Goal: Transaction & Acquisition: Purchase product/service

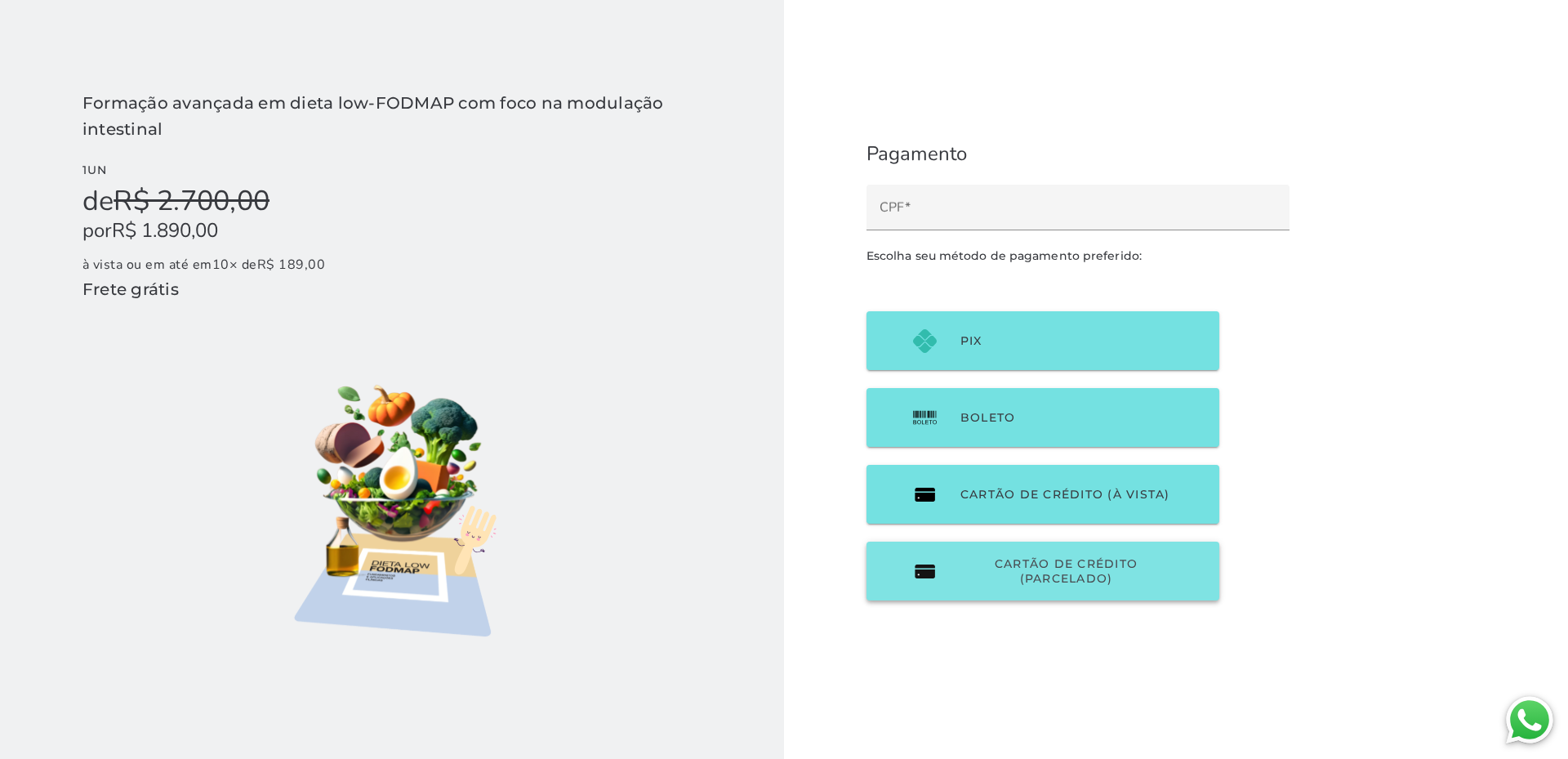
click at [1083, 582] on span "Cartão de Crédito (parcelado)" at bounding box center [1067, 571] width 211 height 29
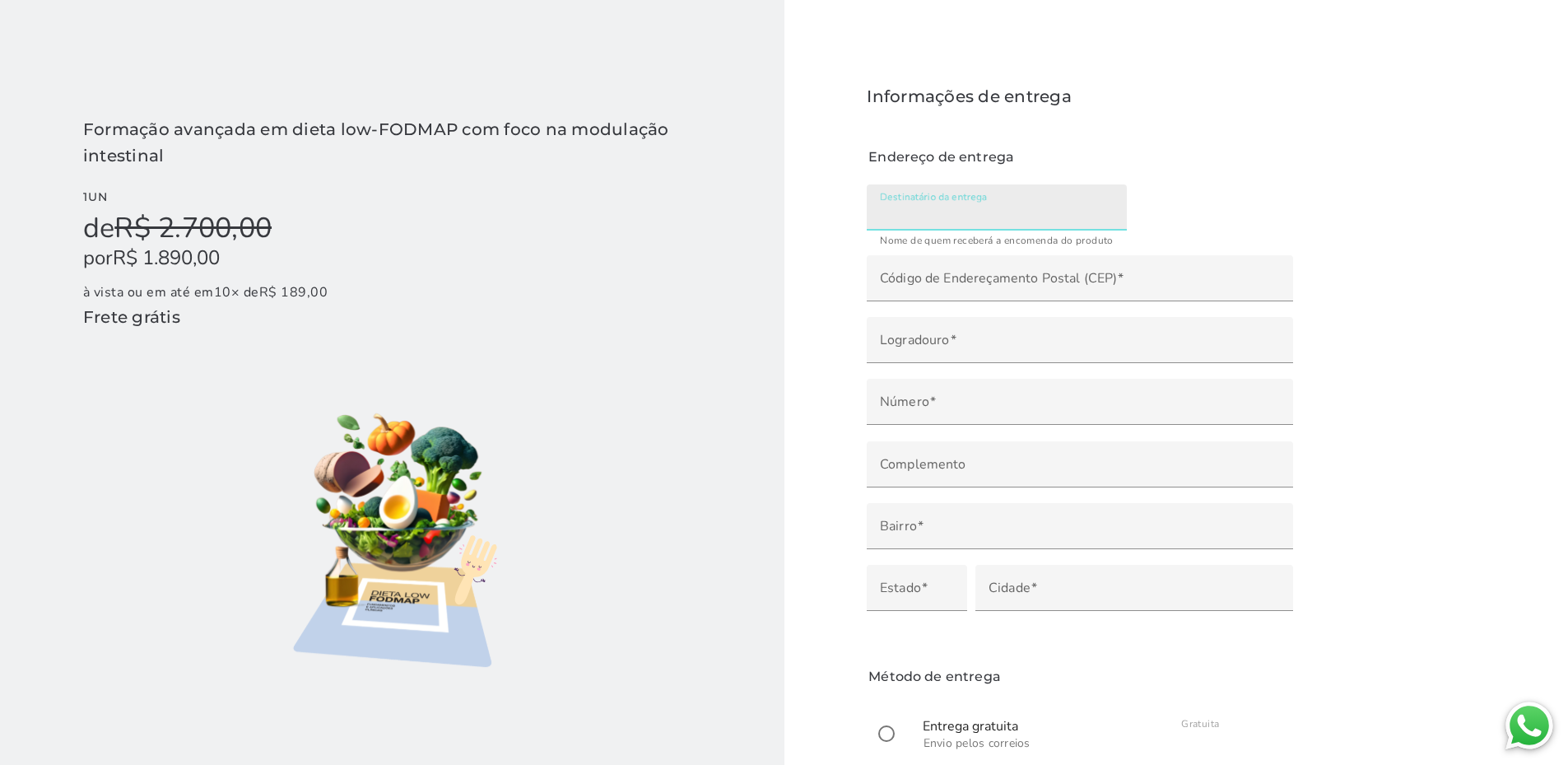
click at [982, 189] on label "Destinatário da entrega" at bounding box center [997, 208] width 260 height 46
click at [982, 202] on input "Destinatário da entrega" at bounding box center [997, 213] width 234 height 23
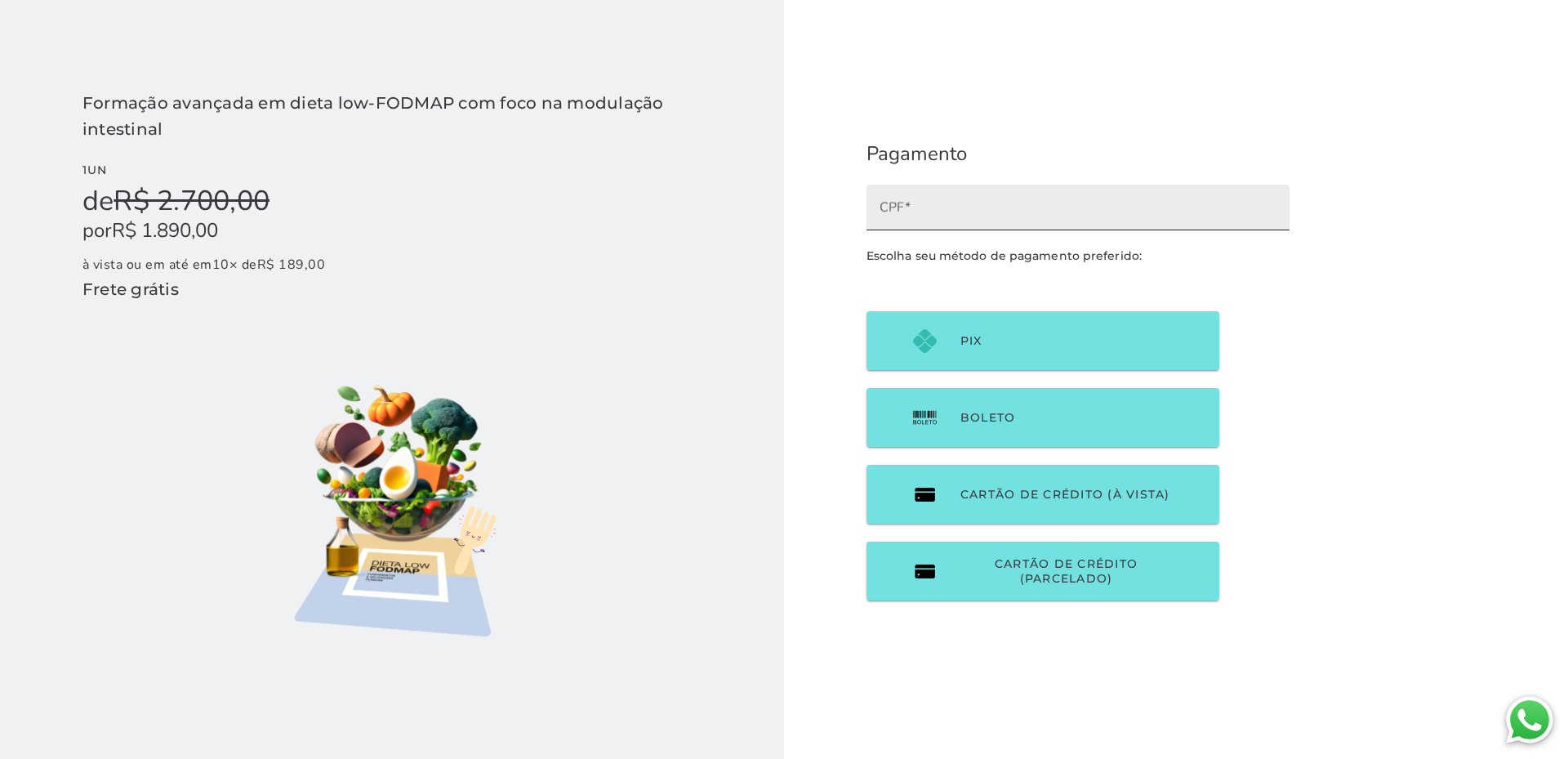
click at [1056, 201] on label "CPF" at bounding box center [1078, 207] width 423 height 46
click at [1056, 202] on input "CPF" at bounding box center [1078, 213] width 397 height 22
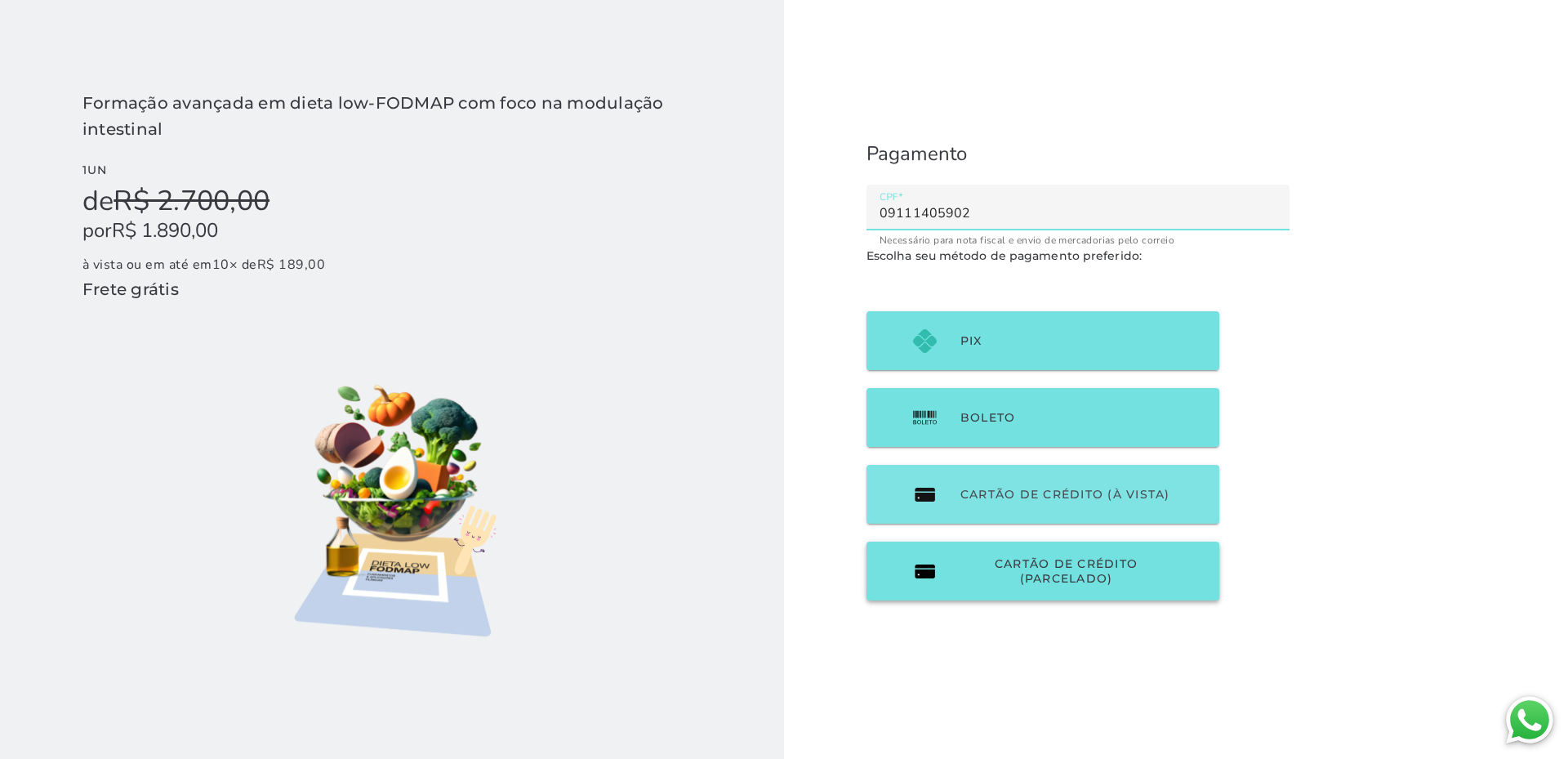
type input "09111405902"
type mwc-textfield "09111405902"
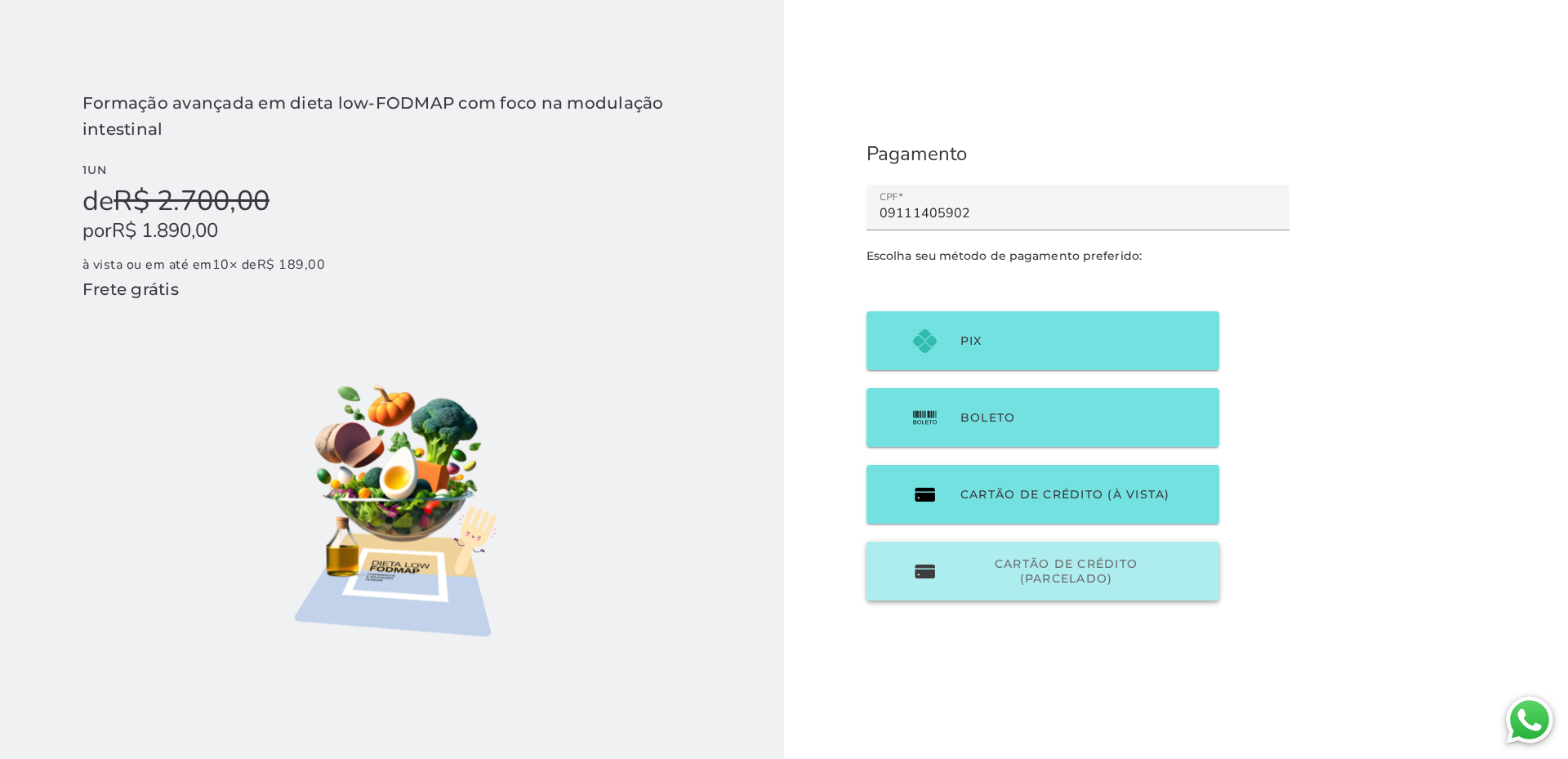
click at [1053, 582] on span "Cartão de Crédito (parcelado)" at bounding box center [1067, 571] width 211 height 29
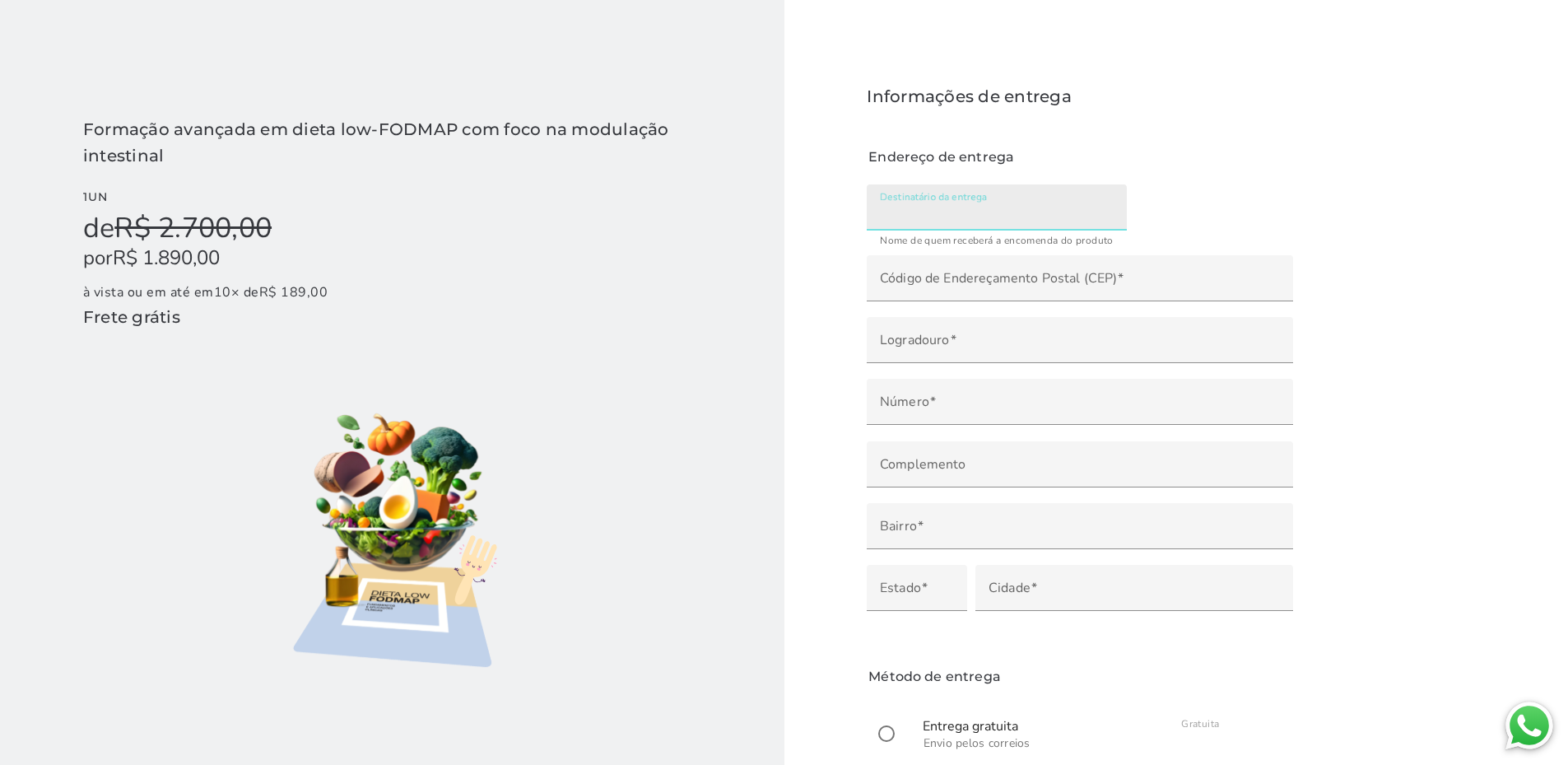
click at [985, 205] on input "Destinatário da entrega" at bounding box center [997, 213] width 234 height 23
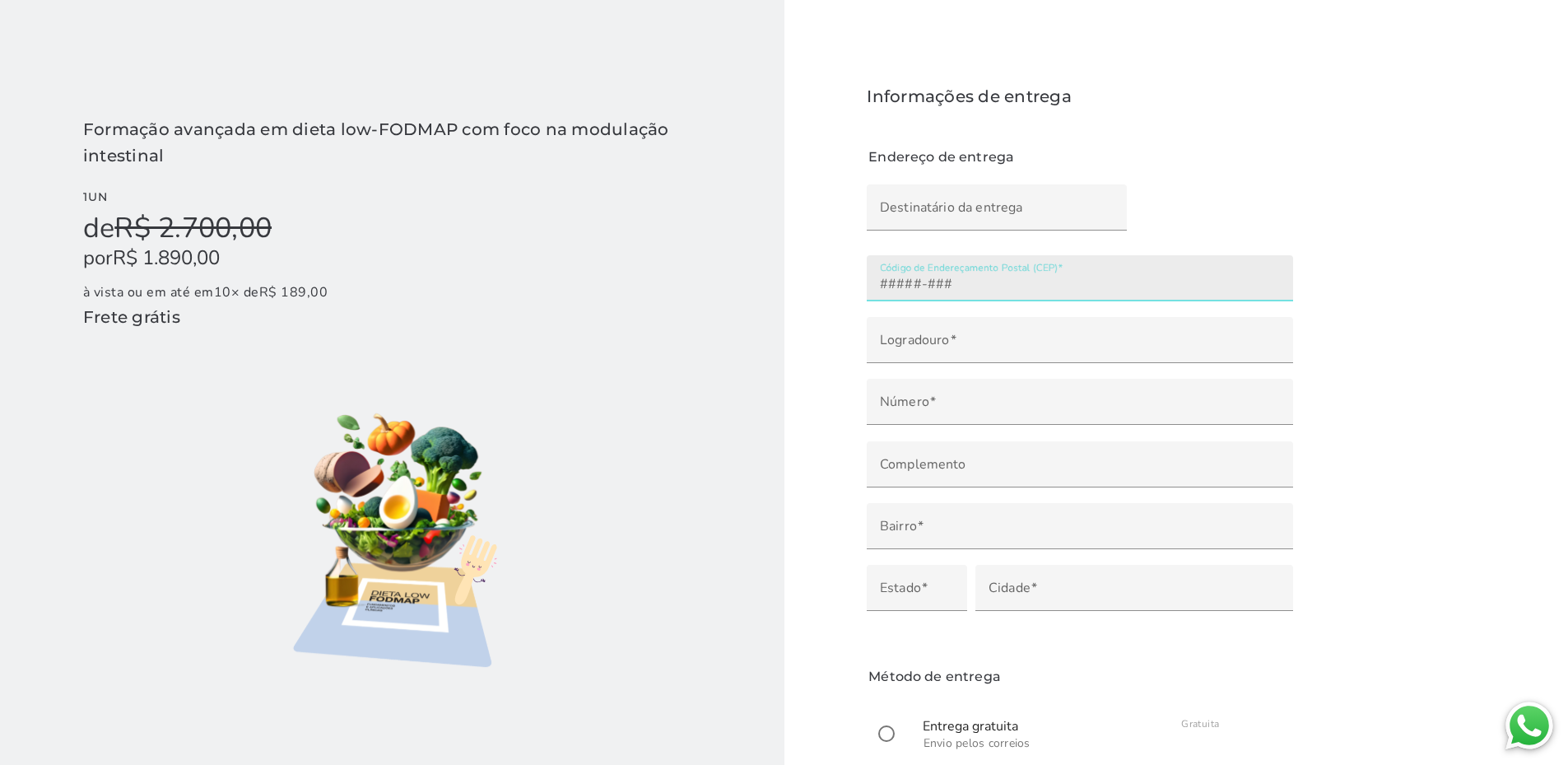
click at [1000, 298] on label "Código de Endereçamento Postal (CEP)" at bounding box center [1080, 278] width 426 height 46
click at [1000, 295] on input "Código de Endereçamento Postal (CEP)" at bounding box center [1080, 284] width 400 height 23
click at [1003, 284] on input "Código de Endereçamento Postal (CEP)" at bounding box center [1080, 284] width 400 height 23
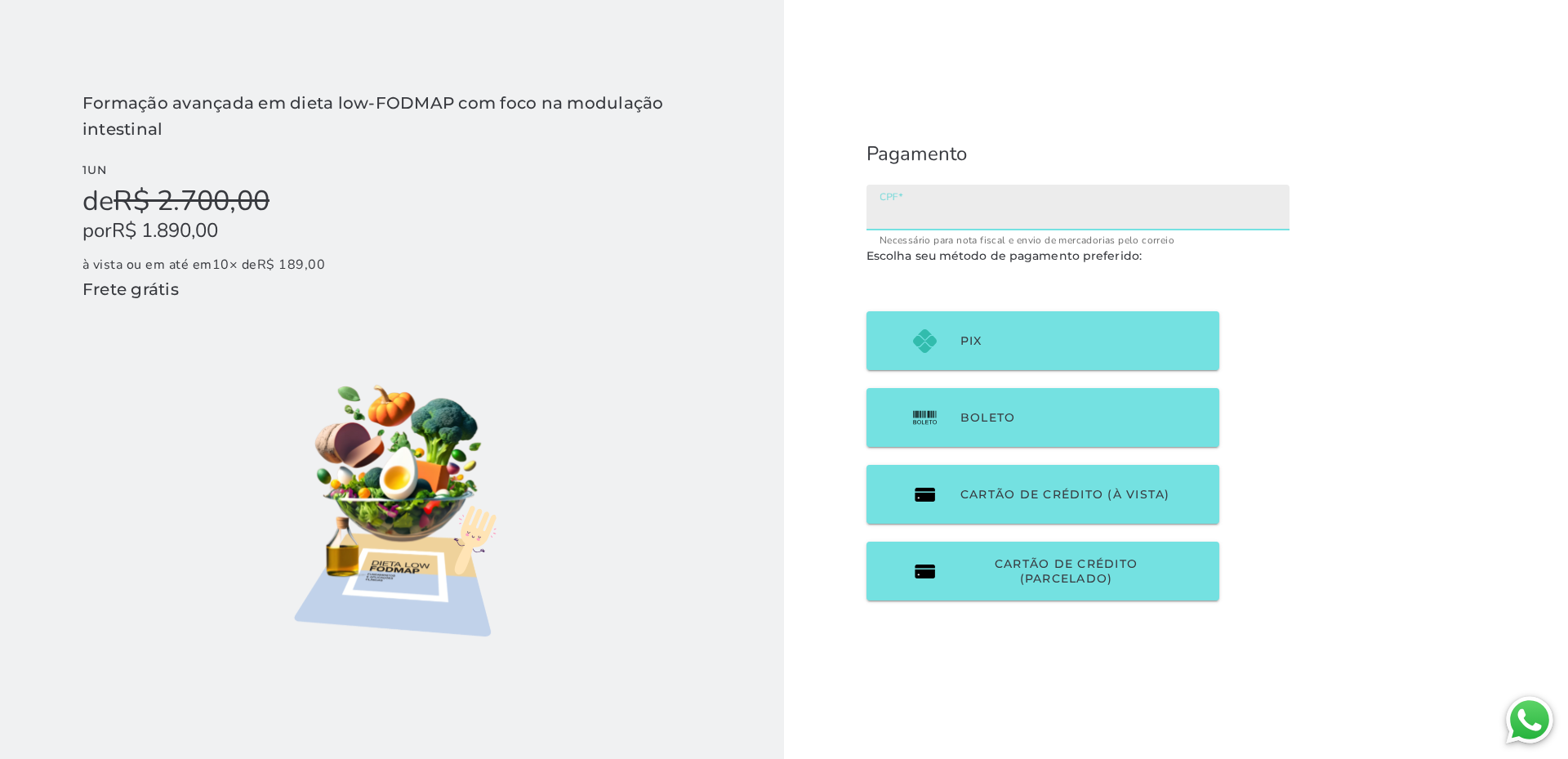
click at [919, 220] on input "CPF" at bounding box center [1078, 213] width 397 height 22
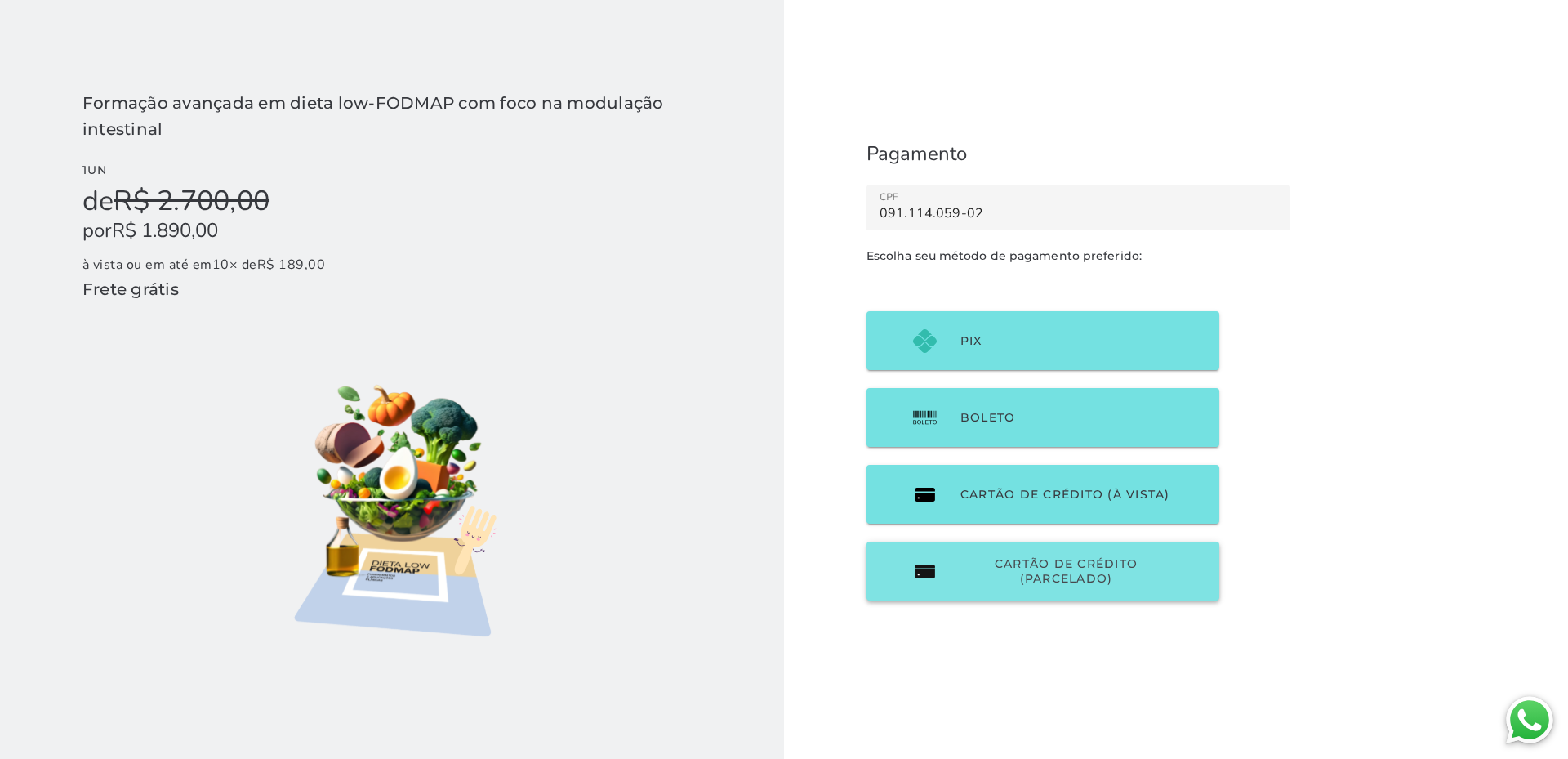
click at [1023, 573] on span "Cartão de Crédito (parcelado)" at bounding box center [1067, 571] width 211 height 29
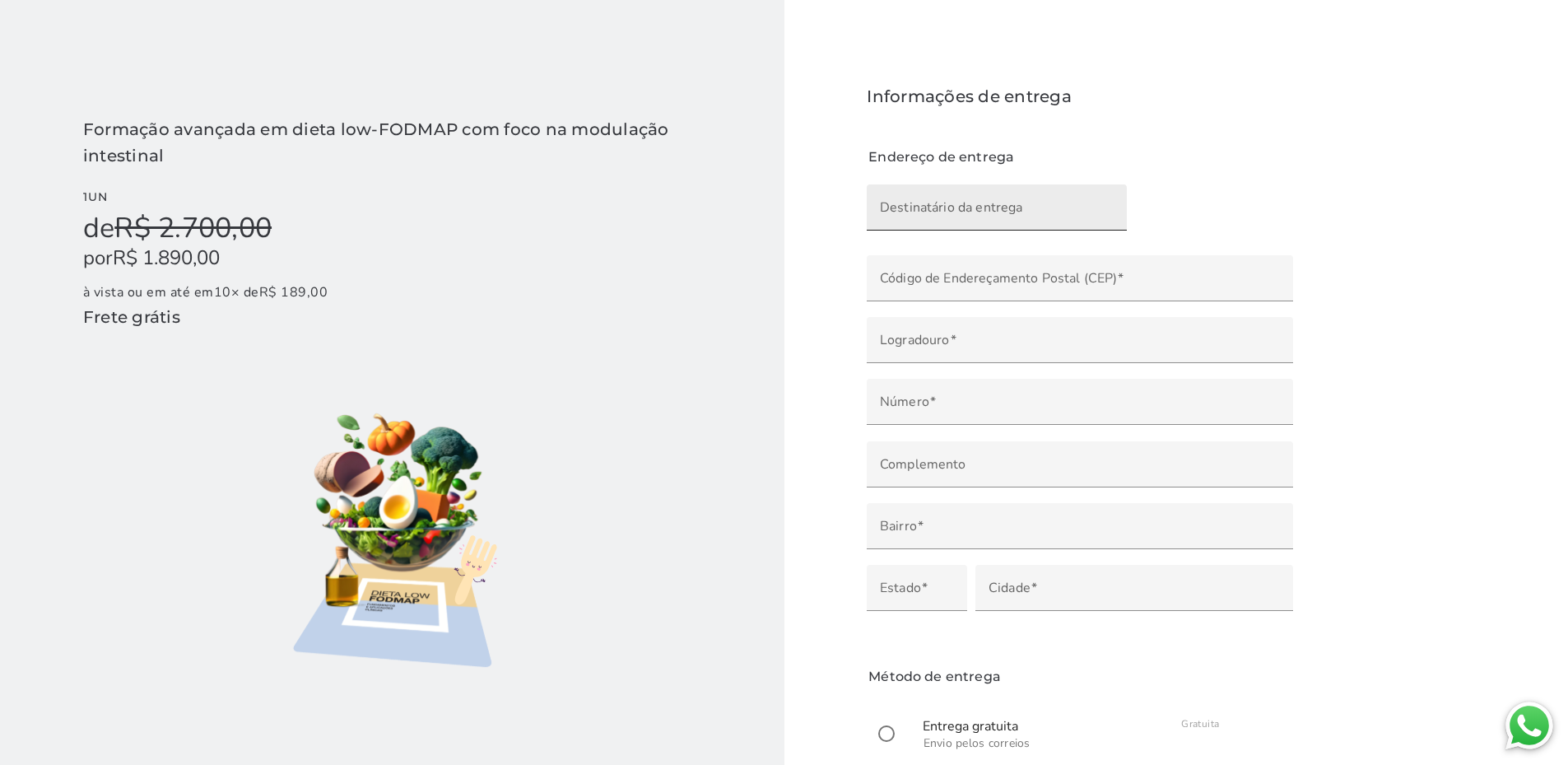
click at [949, 208] on input "Destinatário da entrega" at bounding box center [997, 213] width 234 height 23
click at [1345, 197] on checkout-session-form "Informações de entrega Endereço de entrega Método de entrega Entrega gratuita E…" at bounding box center [1081, 447] width 593 height 894
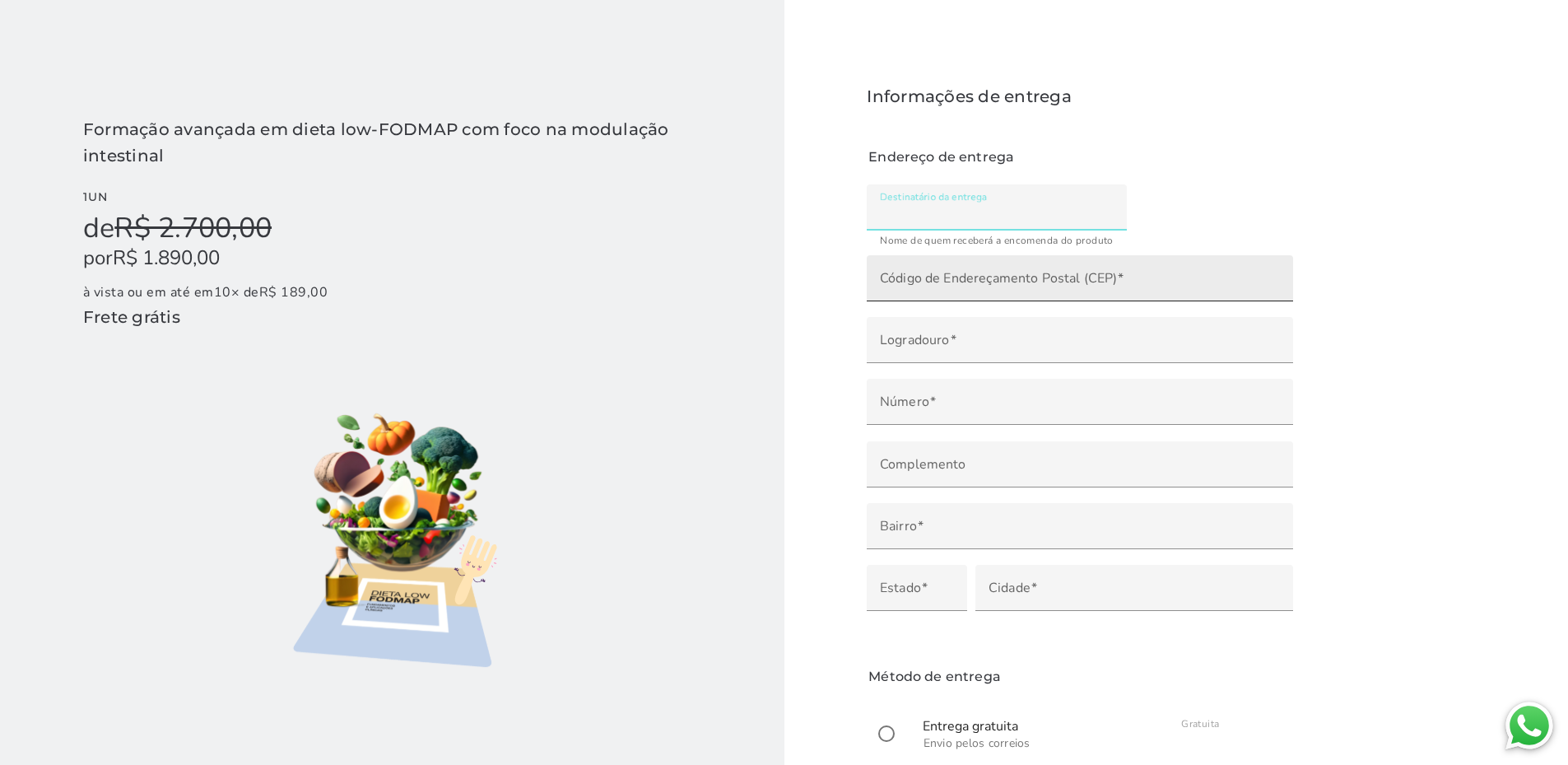
click at [1060, 283] on input "Código de Endereçamento Postal (CEP)" at bounding box center [1080, 284] width 400 height 23
click at [1038, 285] on input "Código de Endereçamento Postal (CEP)" at bounding box center [1080, 284] width 400 height 23
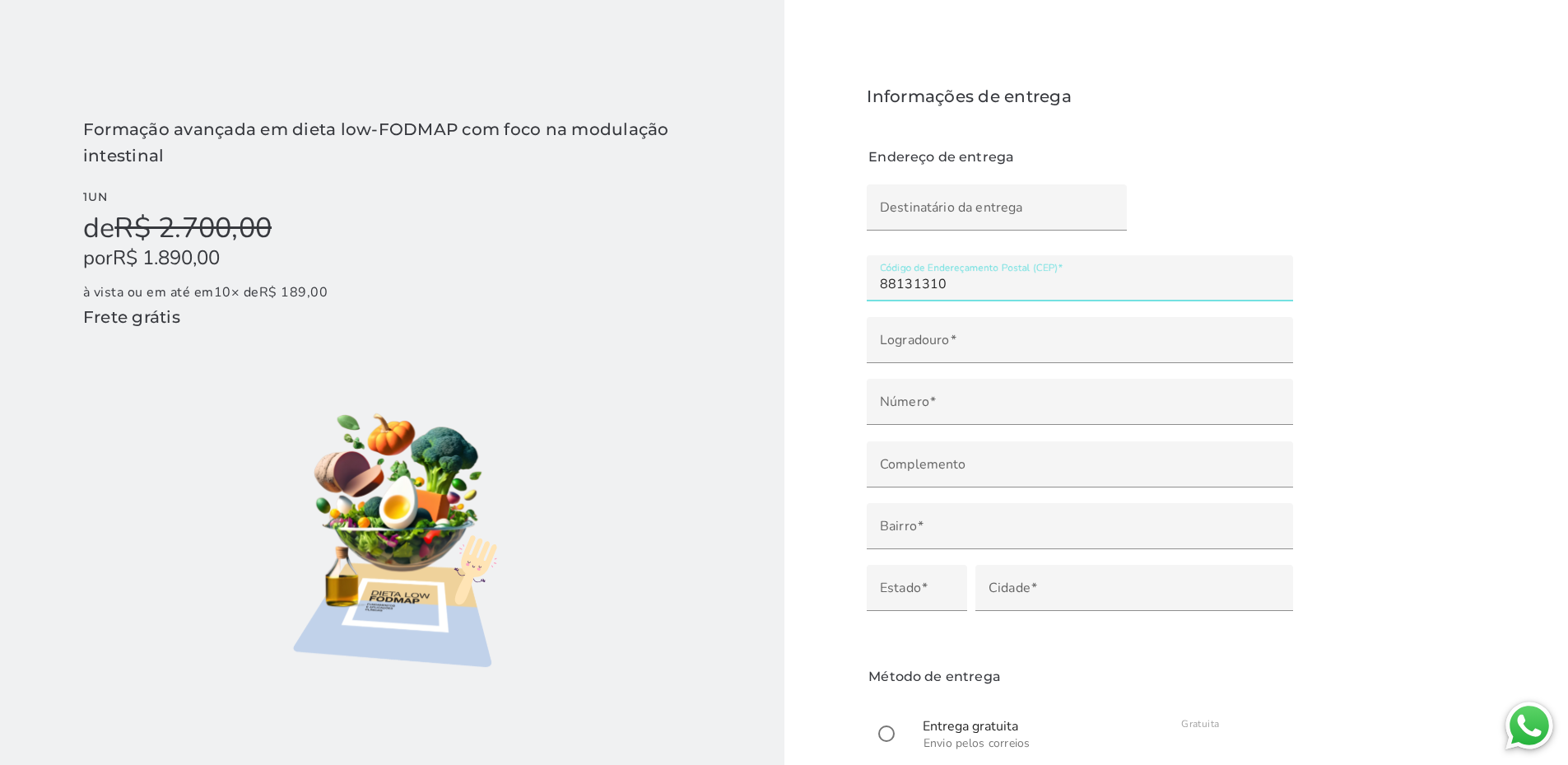
type input "88131-310"
type input "Rua Dário Nicodemos de Oliveira"
type input "Centro"
type input "Palhoça"
type input "SC"
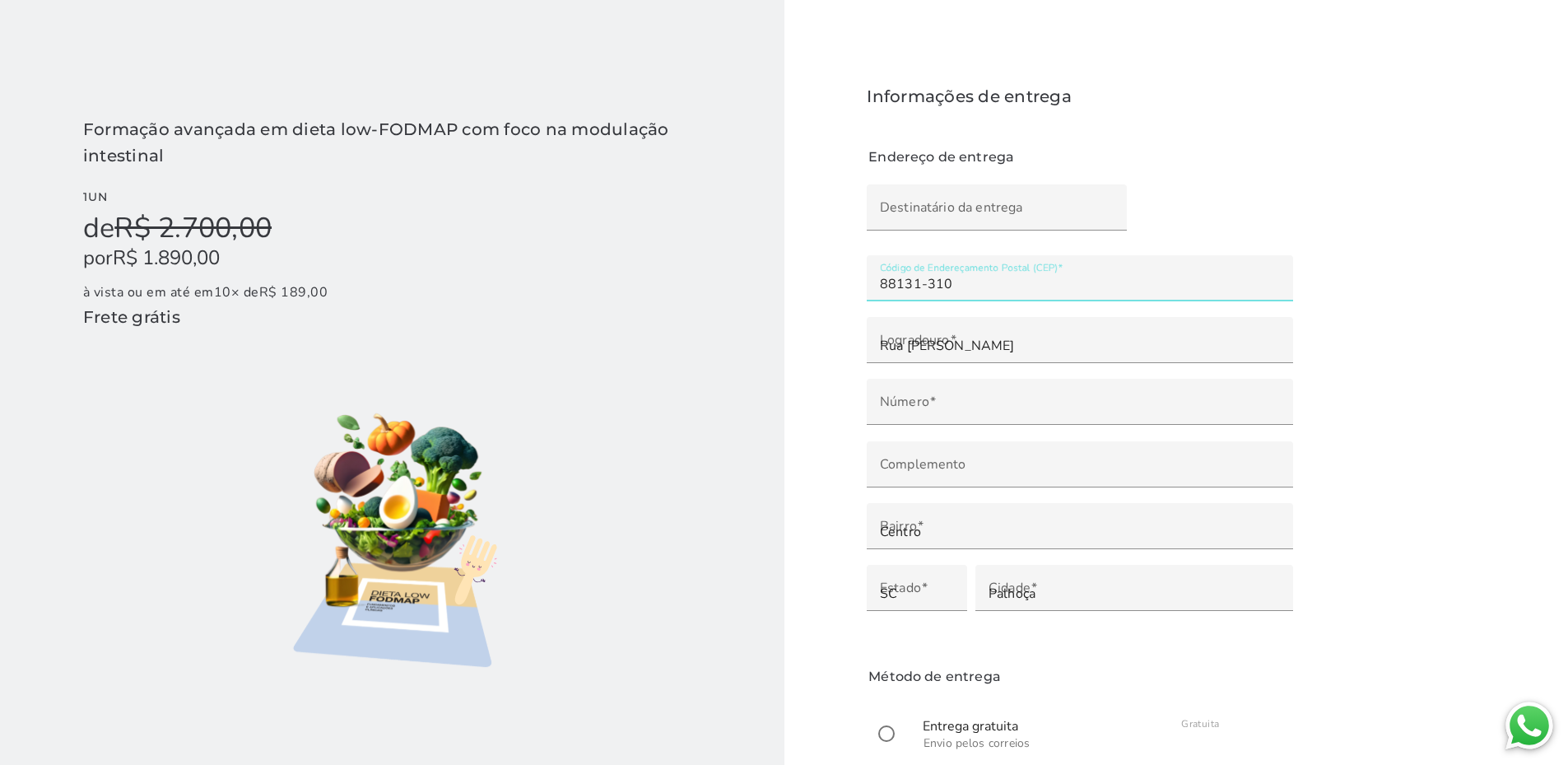
click at [1388, 325] on section "F o r m a ç ã o a v a n ç a d a e m d i e t a l o w - F O D M A P c o m f o c o…" at bounding box center [784, 447] width 1568 height 894
type input "88131-310"
type mwc-textfield "88131-310"
click at [1015, 208] on input "Destinatário da entrega" at bounding box center [997, 213] width 234 height 23
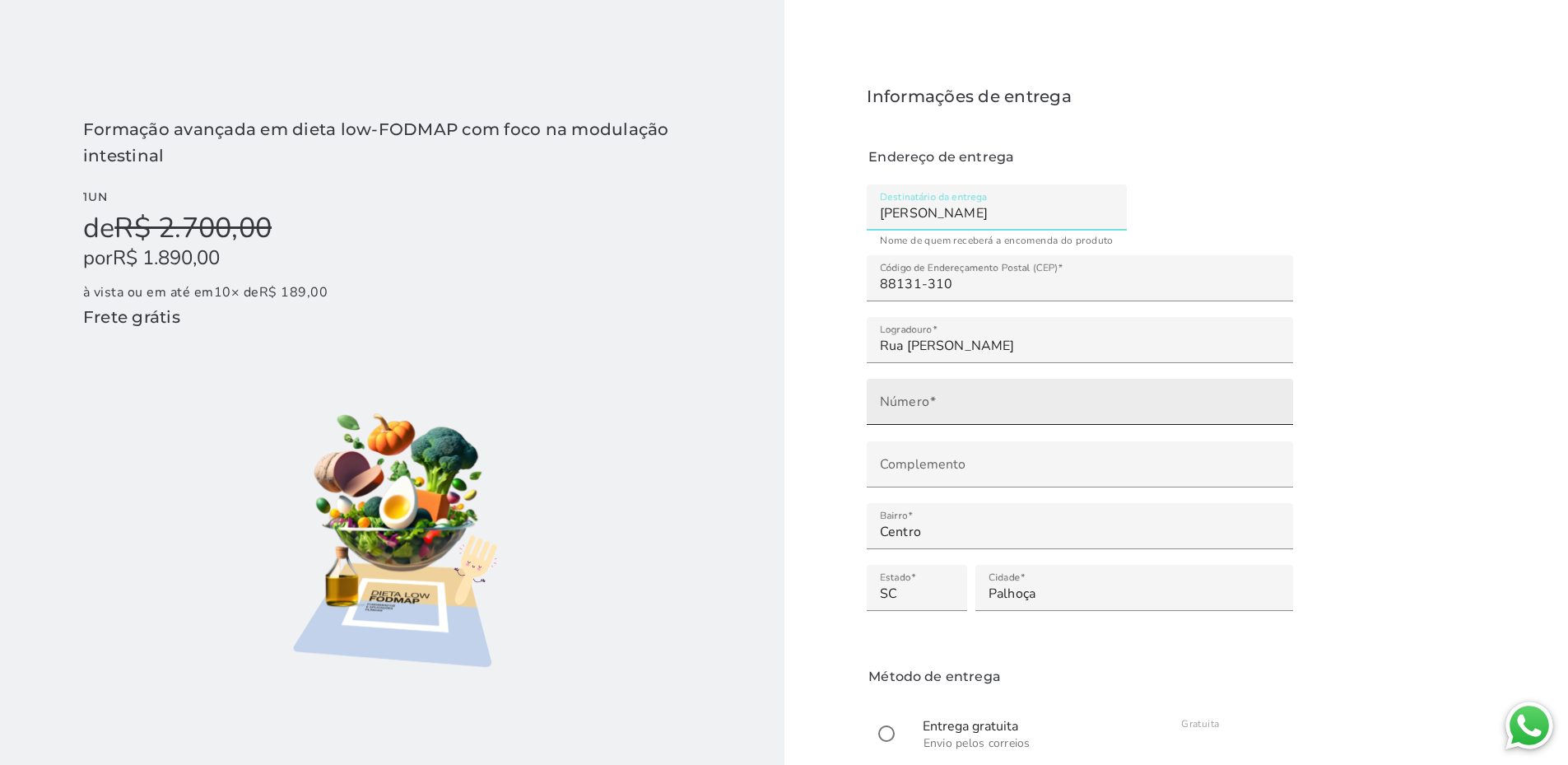
type input "Natasha Sell"
type mwc-textfield "Natasha Sell"
click at [963, 414] on input "Número" at bounding box center [1080, 407] width 400 height 23
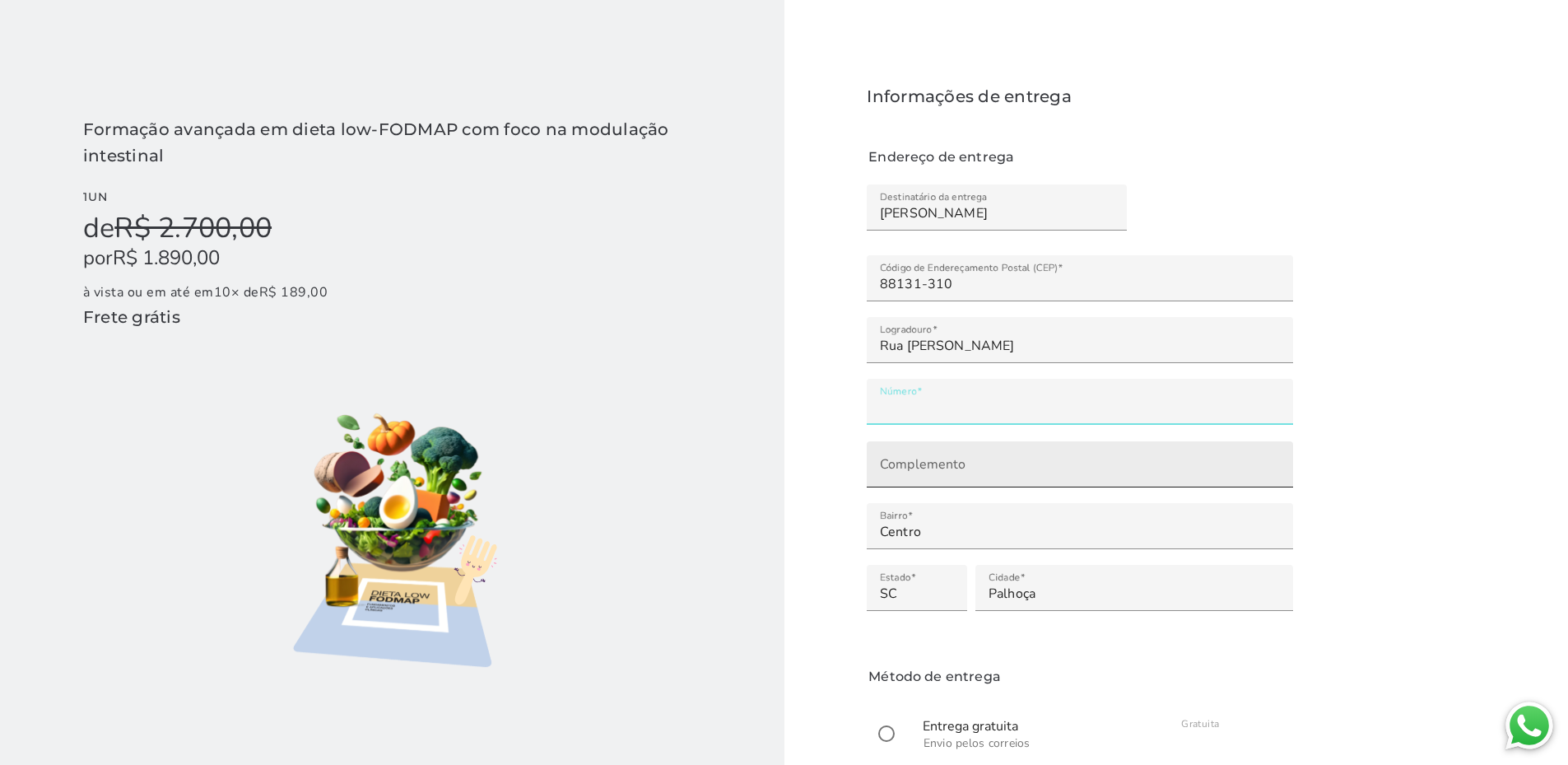
type input "***"
type mwc-textfield "185"
click at [931, 470] on input "Complemento" at bounding box center [1080, 470] width 400 height 23
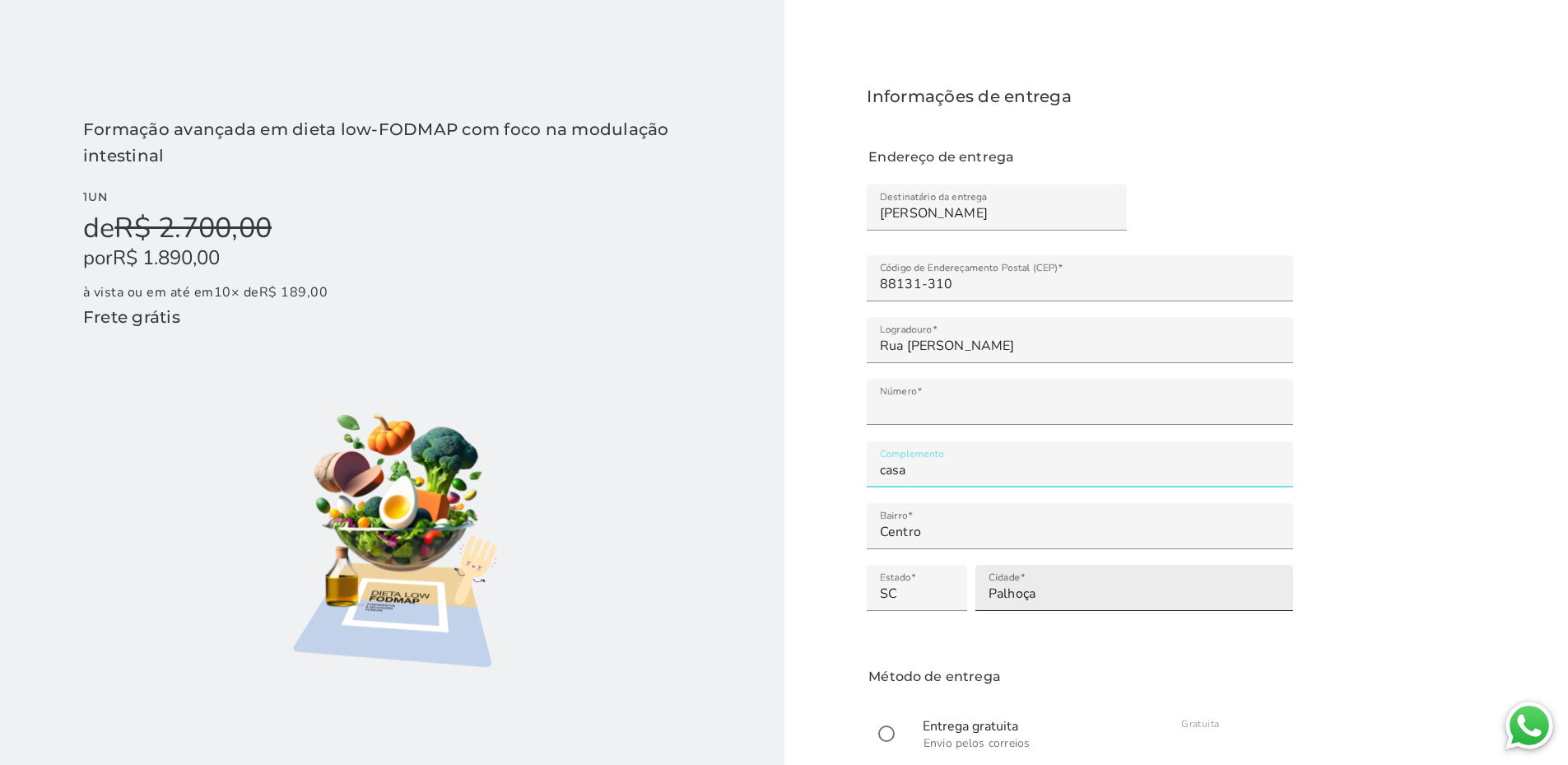
scroll to position [129, 0]
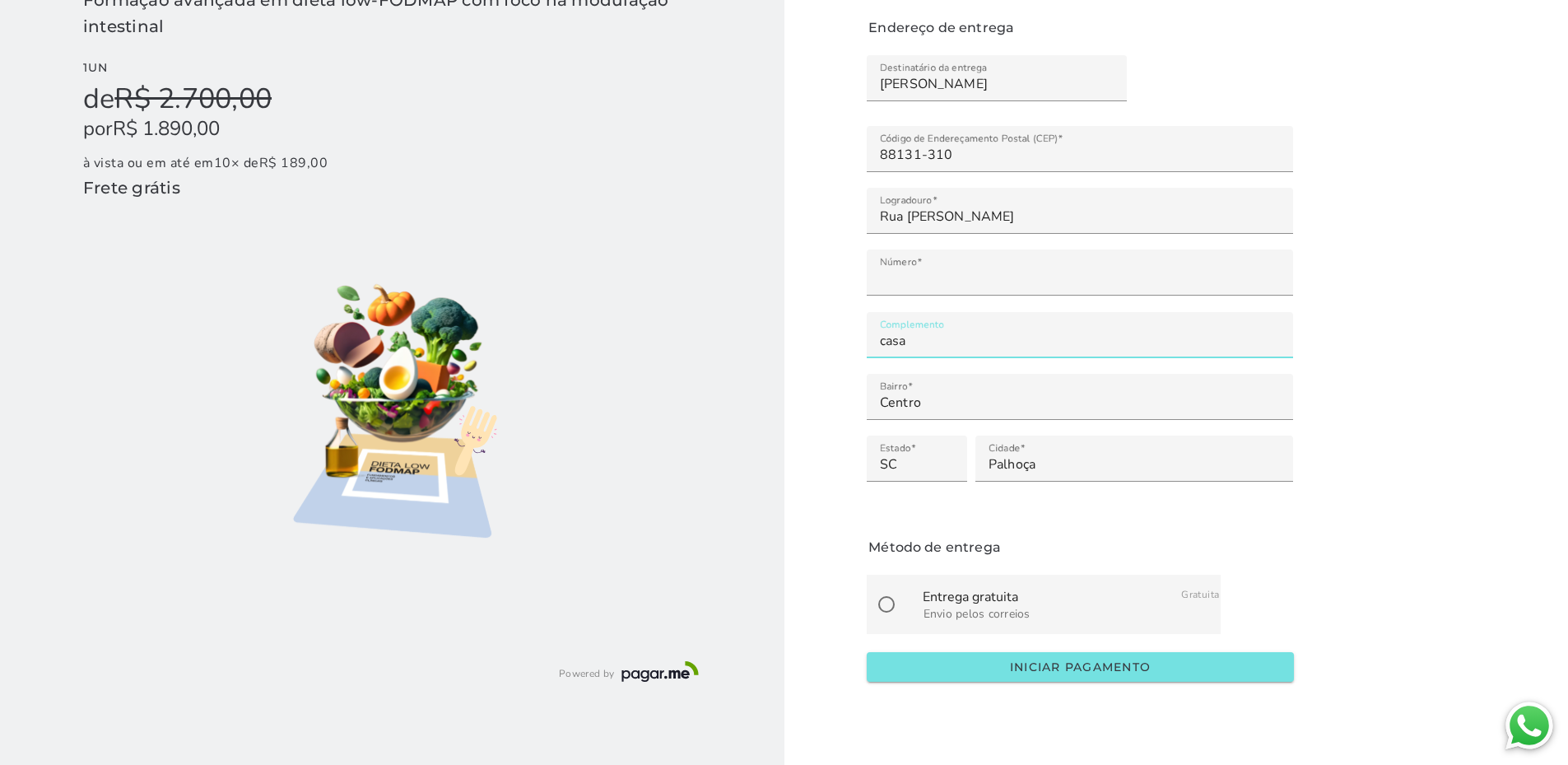
type input "casa"
type mwc-textfield "casa"
click at [1012, 608] on span "Envio pelos correios" at bounding box center [977, 614] width 107 height 16
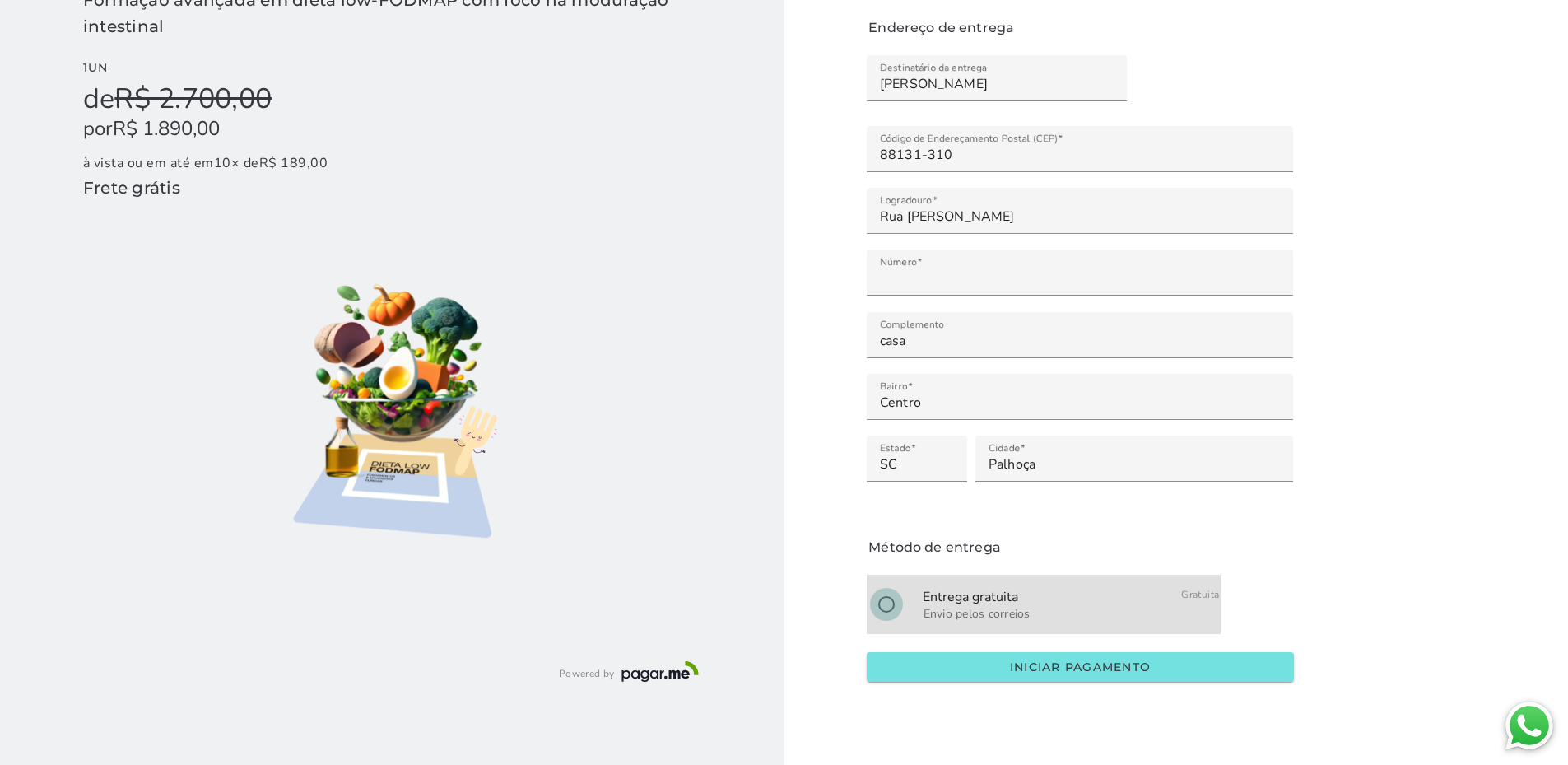
click at [886, 613] on input "radio" at bounding box center [886, 605] width 40 height 40
radio input "****"
type mwc-radio "on"
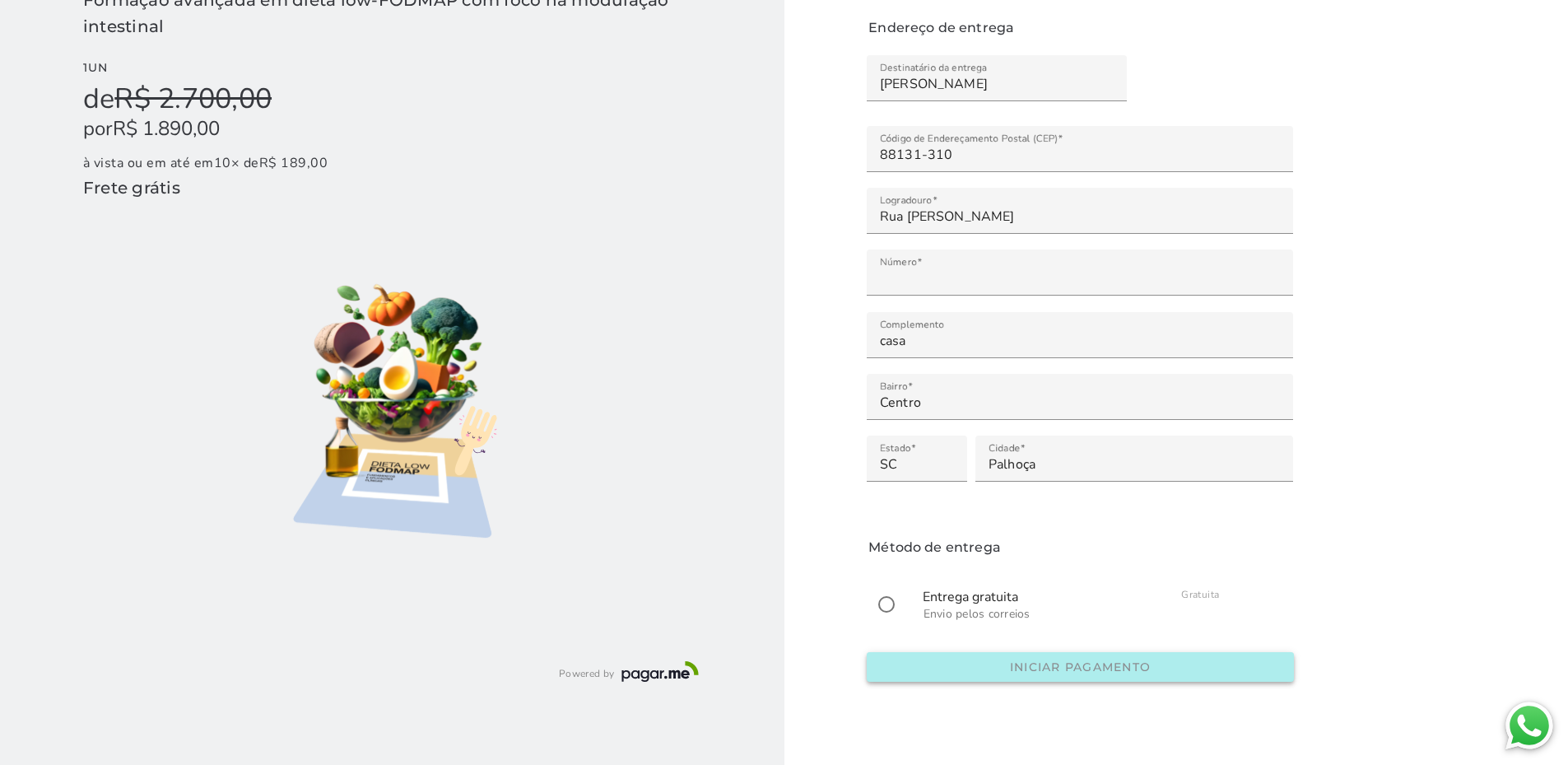
click at [1080, 674] on span "Iniciar pagamento" at bounding box center [1080, 667] width 140 height 15
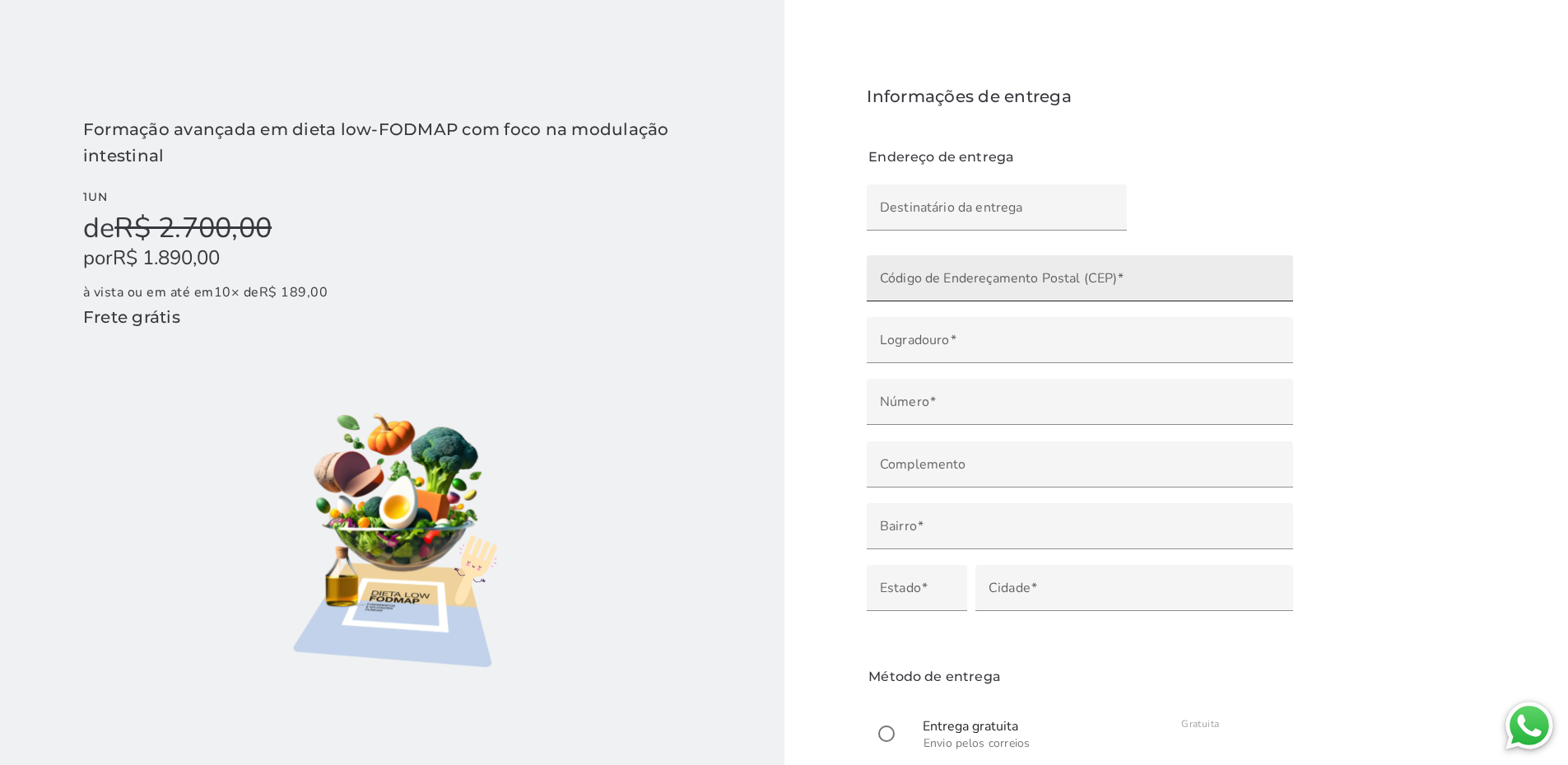
click at [937, 285] on input "Código de Endereçamento Postal (CEP)" at bounding box center [1080, 284] width 400 height 23
type input "88131-310"
type input "Rua Dário Nicodemos de Oliveira"
type input "Centro"
type input "Palhoça"
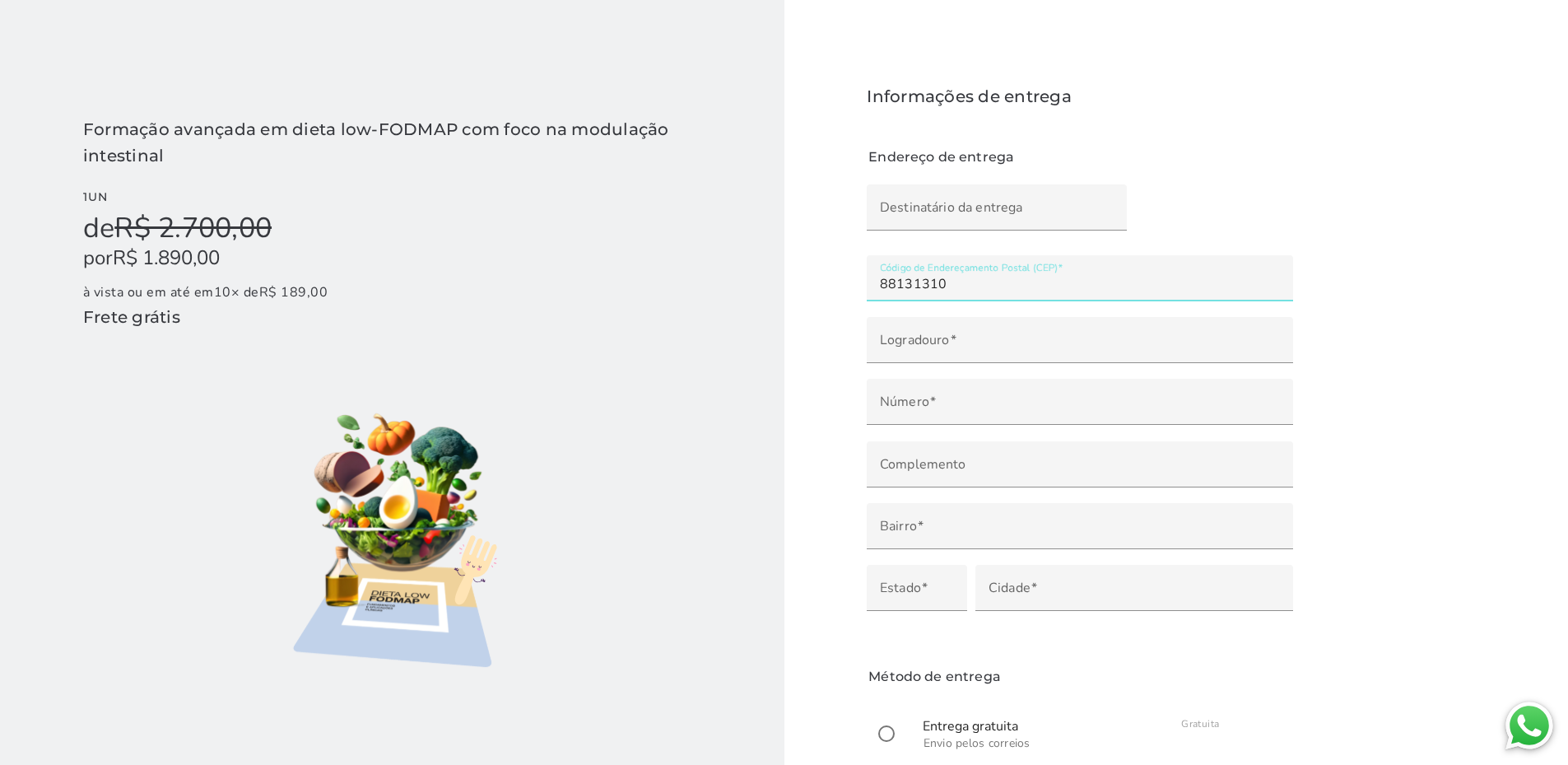
type input "SC"
type input "88131-310"
type mwc-textfield "88131-310"
click at [961, 207] on input "Destinatário da entrega" at bounding box center [997, 213] width 234 height 23
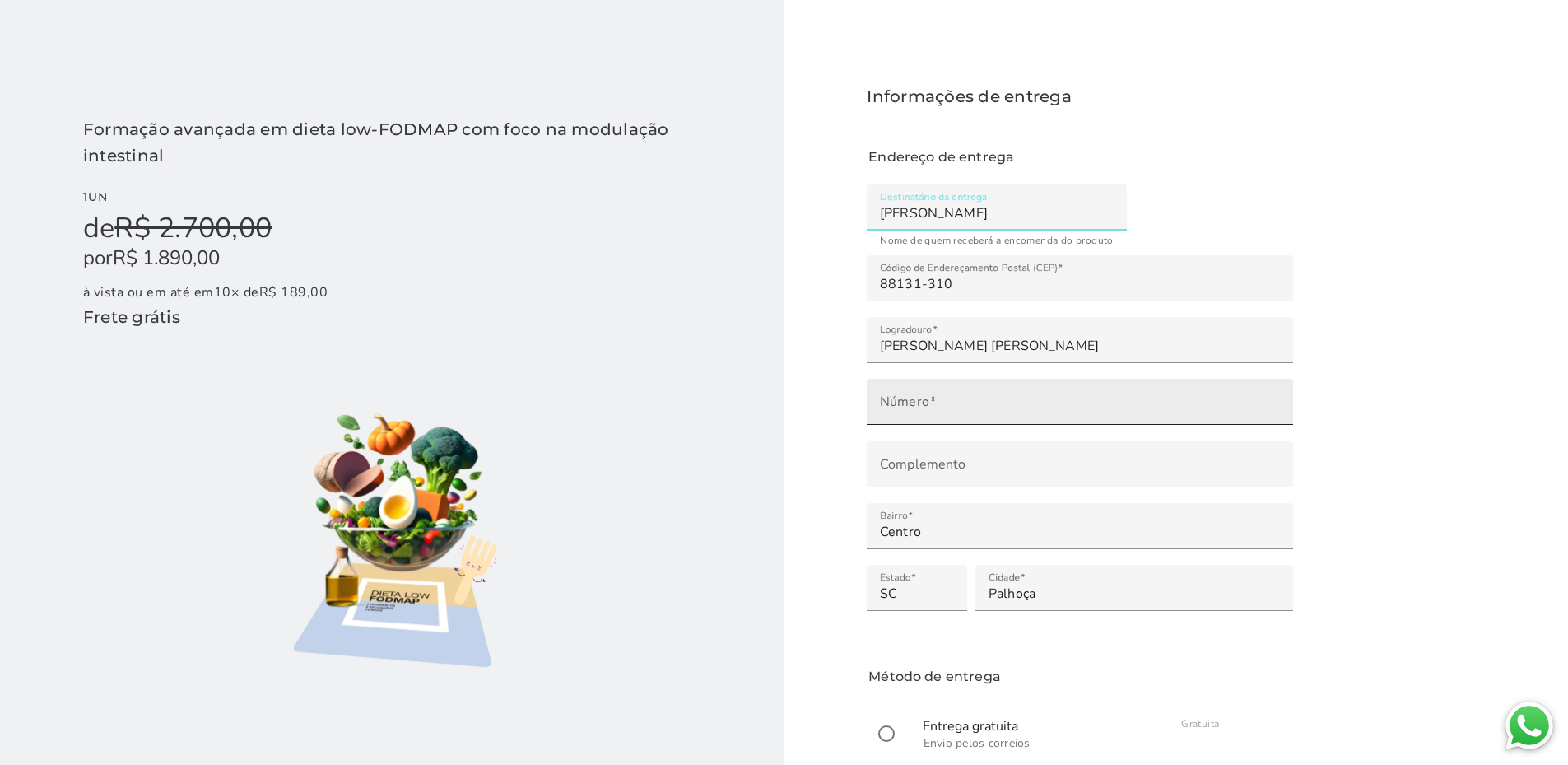
type input "Natasha Sell"
type mwc-textfield "Natasha Sell"
click at [898, 395] on label "Número" at bounding box center [1080, 402] width 426 height 46
click at [898, 396] on input "Número" at bounding box center [1080, 407] width 400 height 23
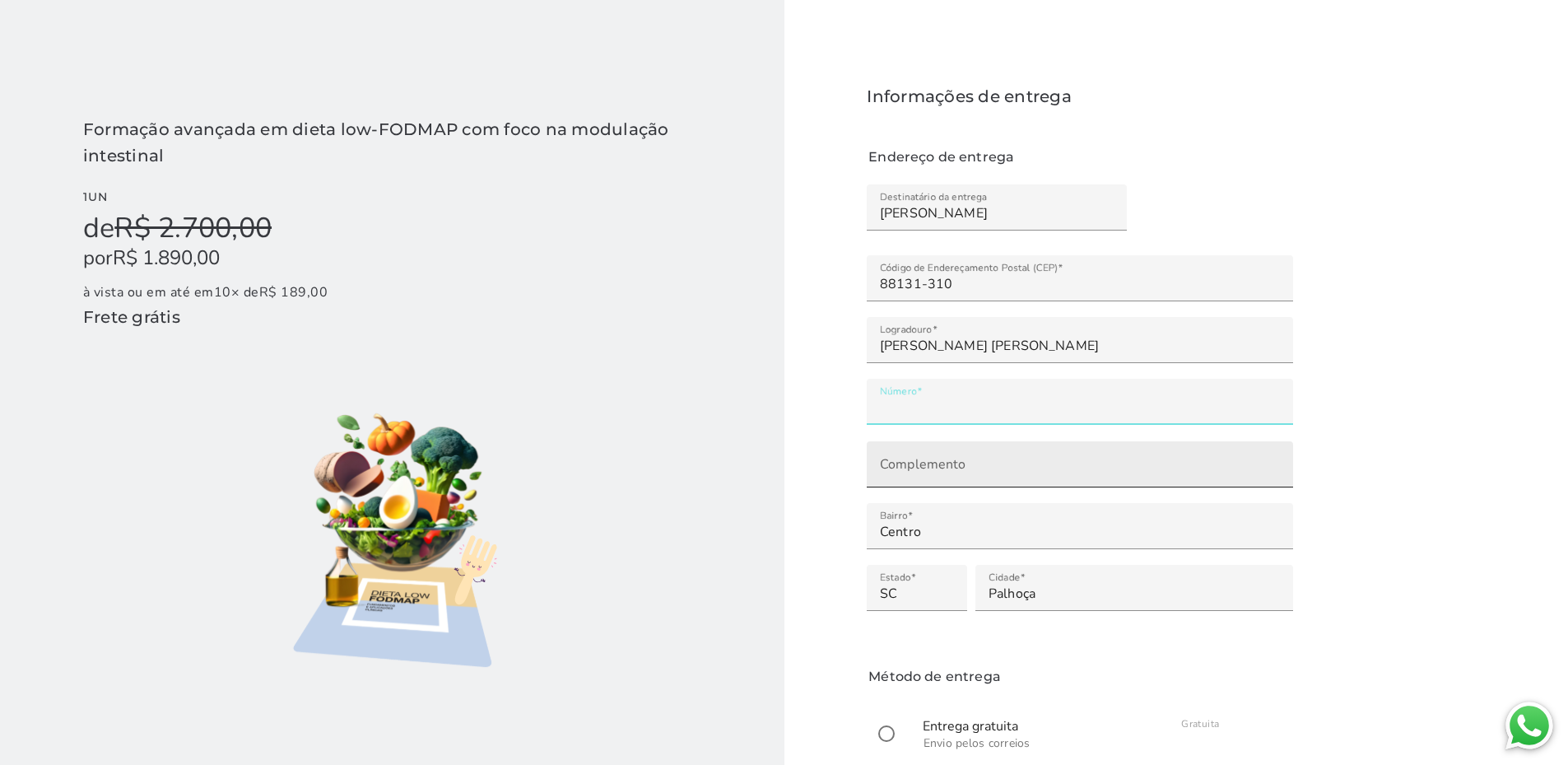
type input "***"
type mwc-textfield "185"
click at [920, 465] on input "Complemento" at bounding box center [1080, 470] width 400 height 23
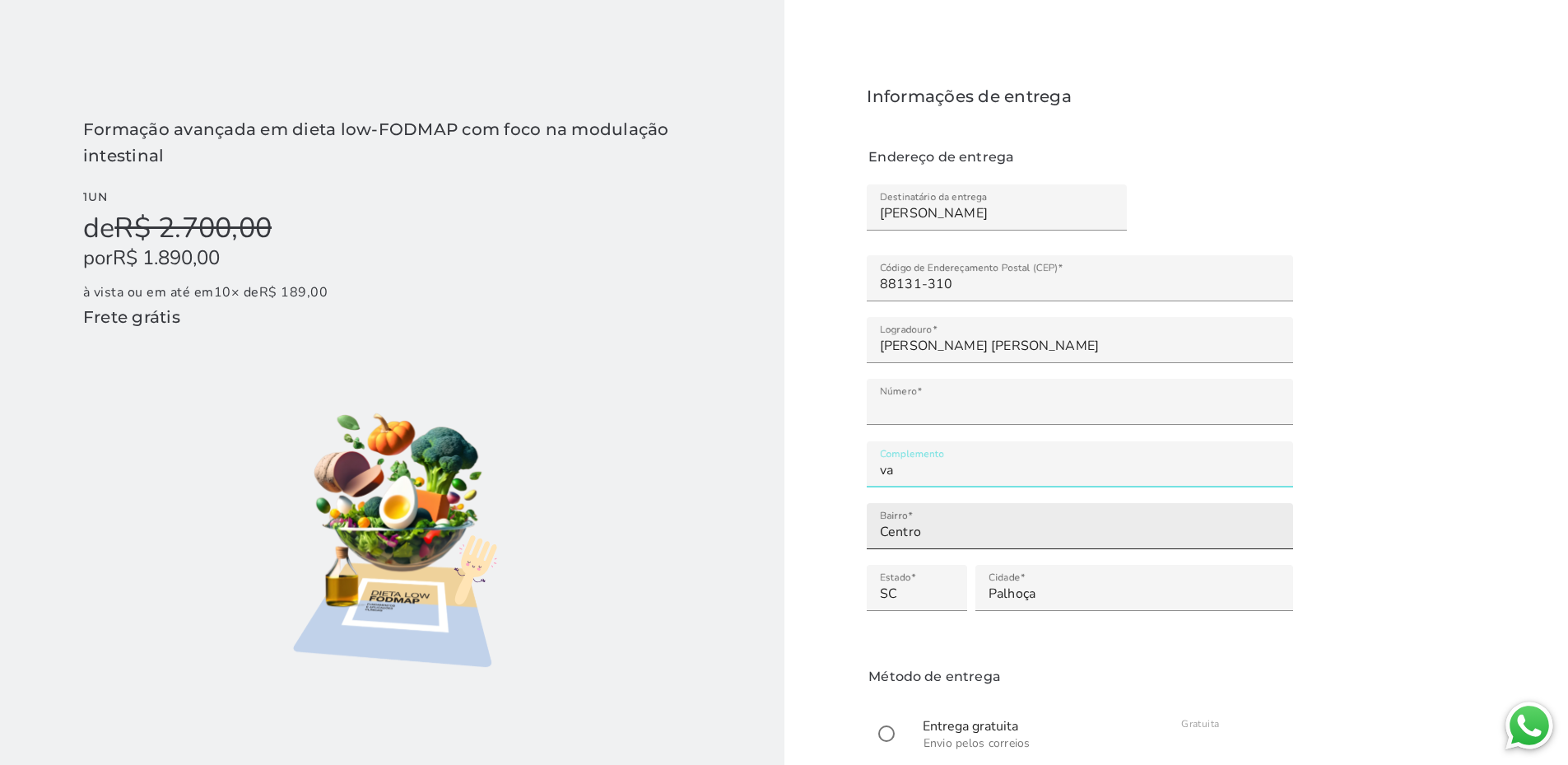
type input "v"
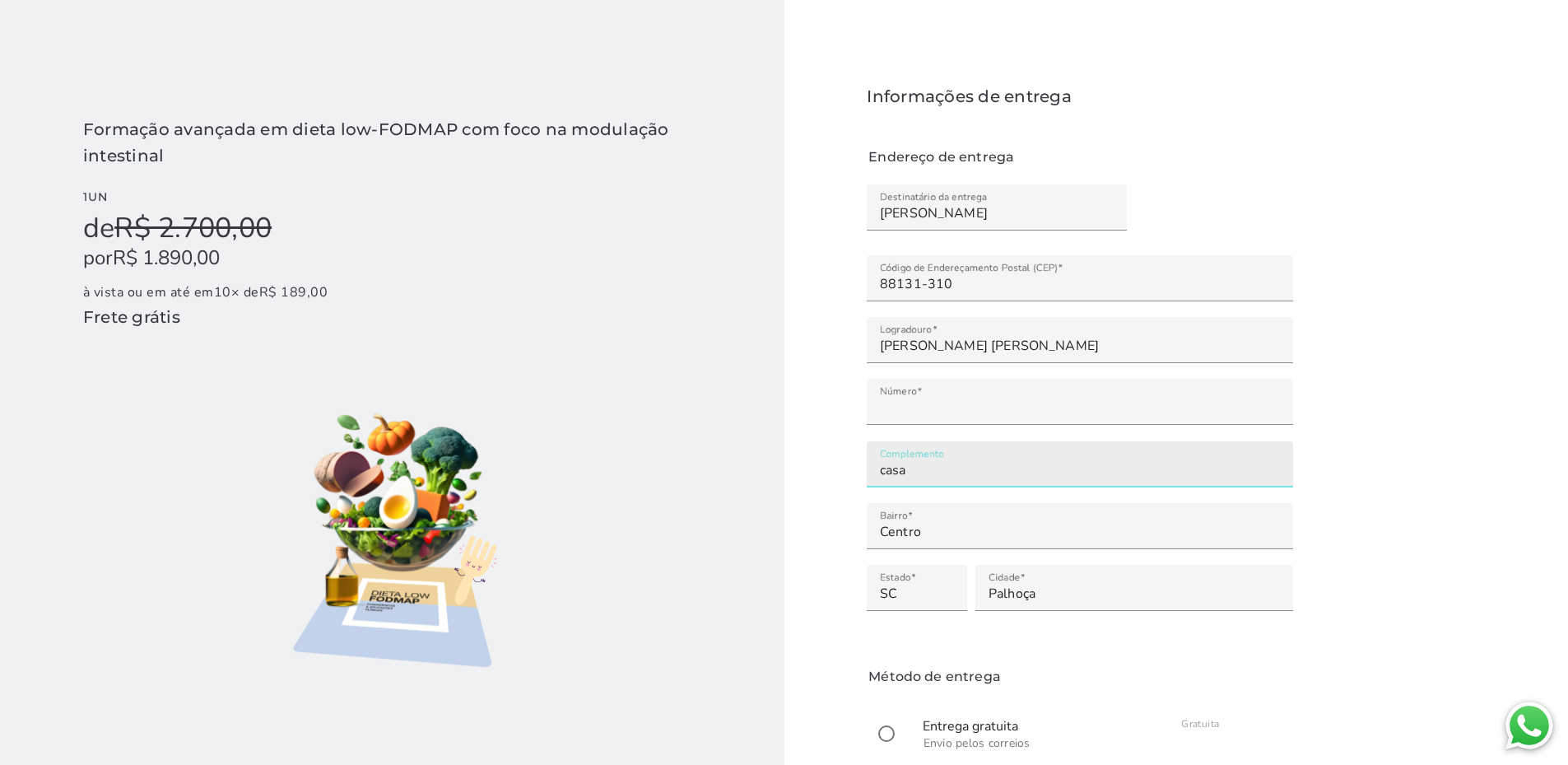
scroll to position [82, 0]
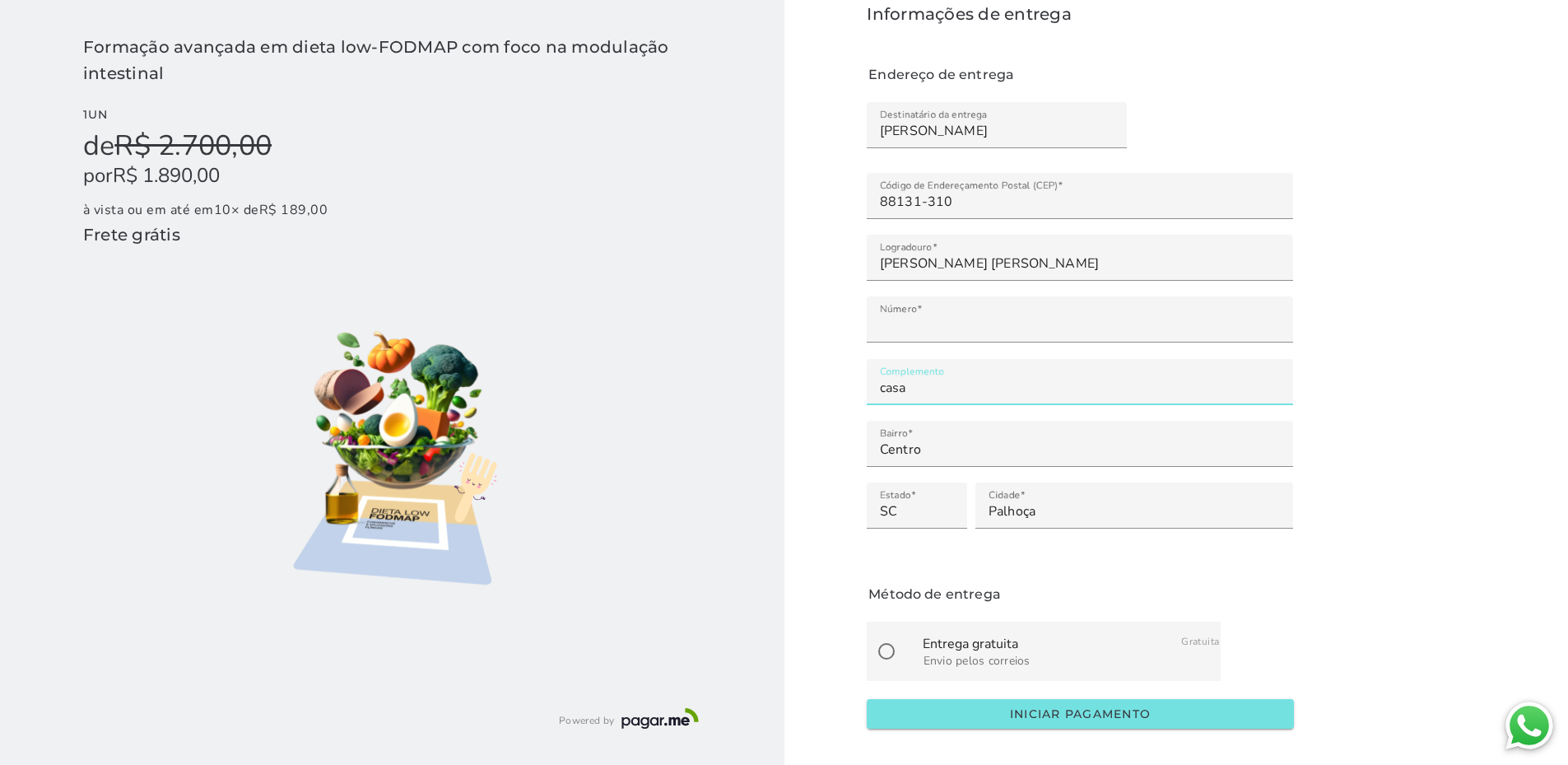
type input "casa"
type mwc-textfield "casa"
click at [1101, 655] on mwc-radio-list-item "Entrega gratuita Envio pelos correios Gratuita" at bounding box center [1043, 651] width 354 height 59
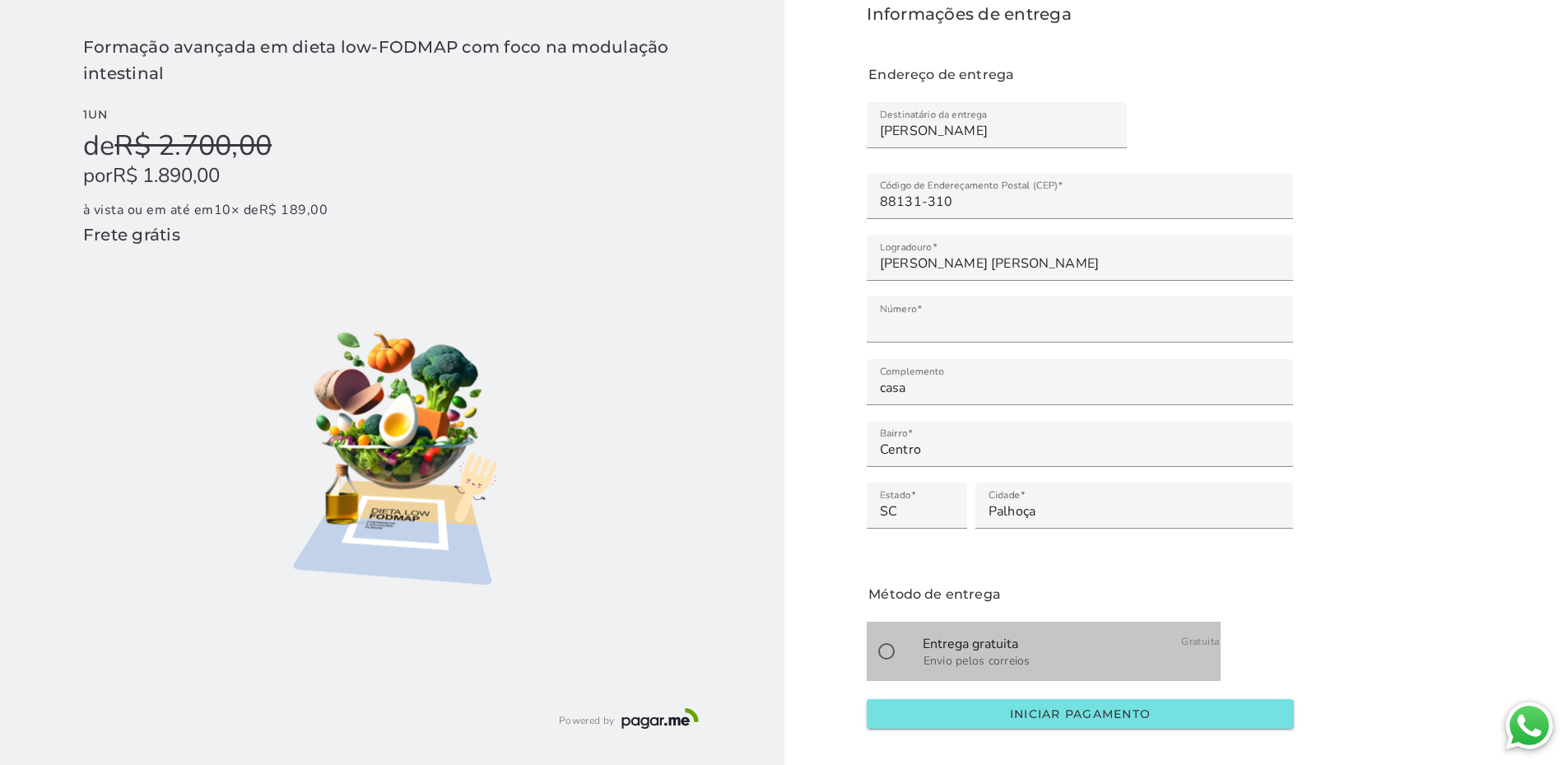
drag, startPoint x: 907, startPoint y: 648, endPoint x: 894, endPoint y: 650, distance: 13.2
click at [906, 647] on mwc-radio-list-item "Entrega gratuita Envio pelos correios Gratuita" at bounding box center [1043, 651] width 354 height 59
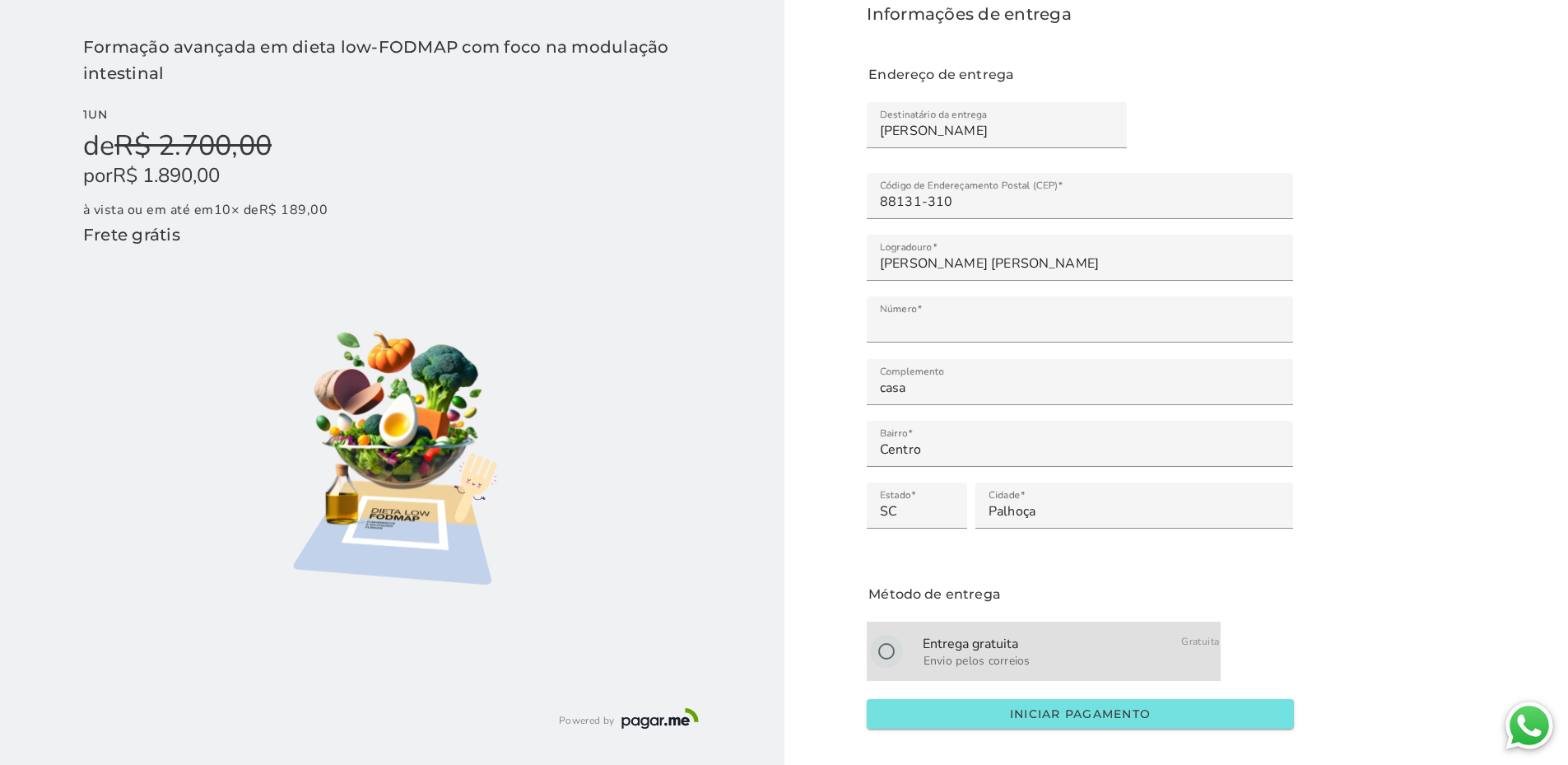
click at [891, 655] on input "radio" at bounding box center [886, 652] width 40 height 40
radio input "****"
type mwc-radio "on"
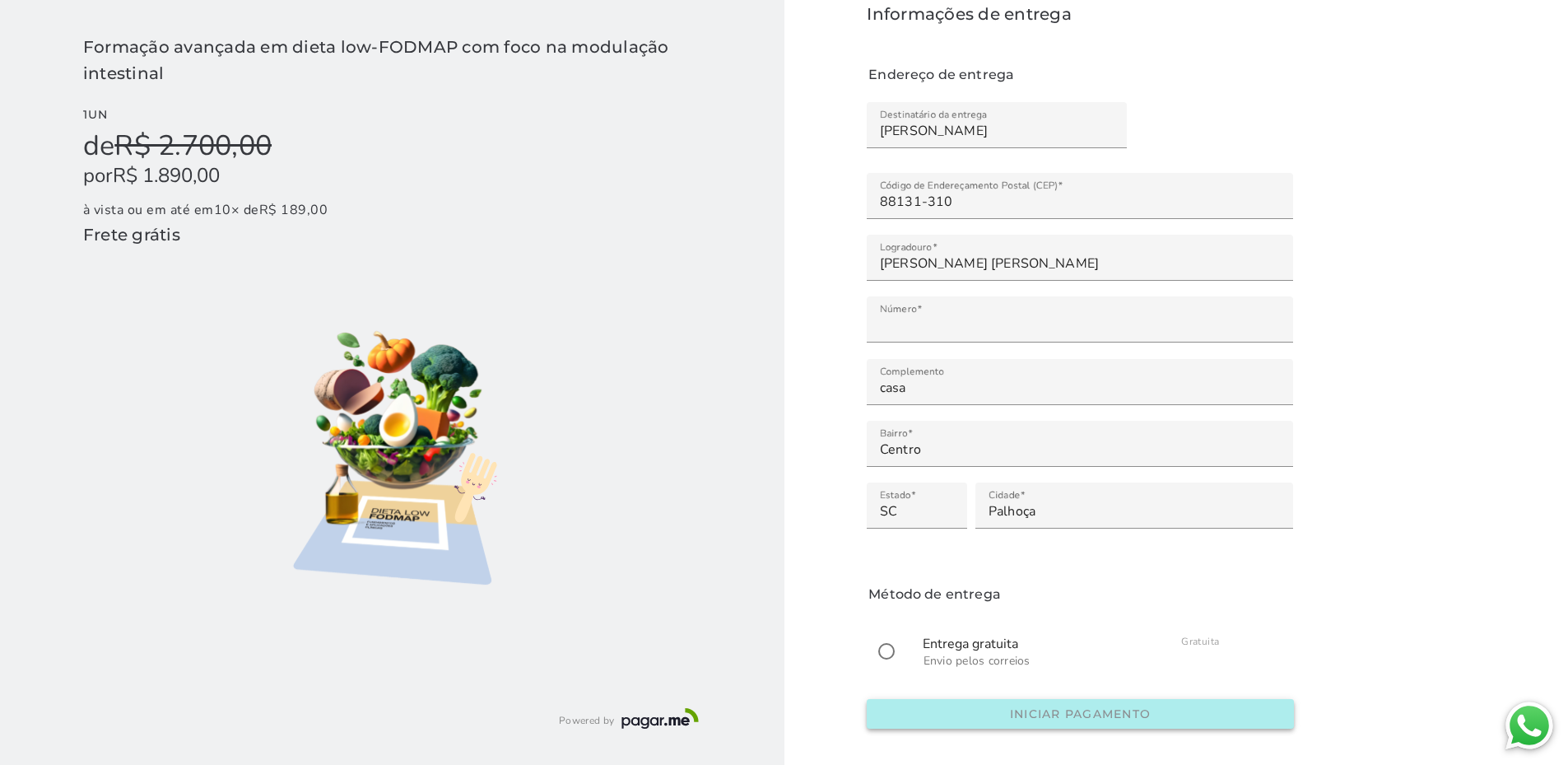
click at [951, 707] on button "Iniciar pagamento" at bounding box center [1080, 713] width 426 height 29
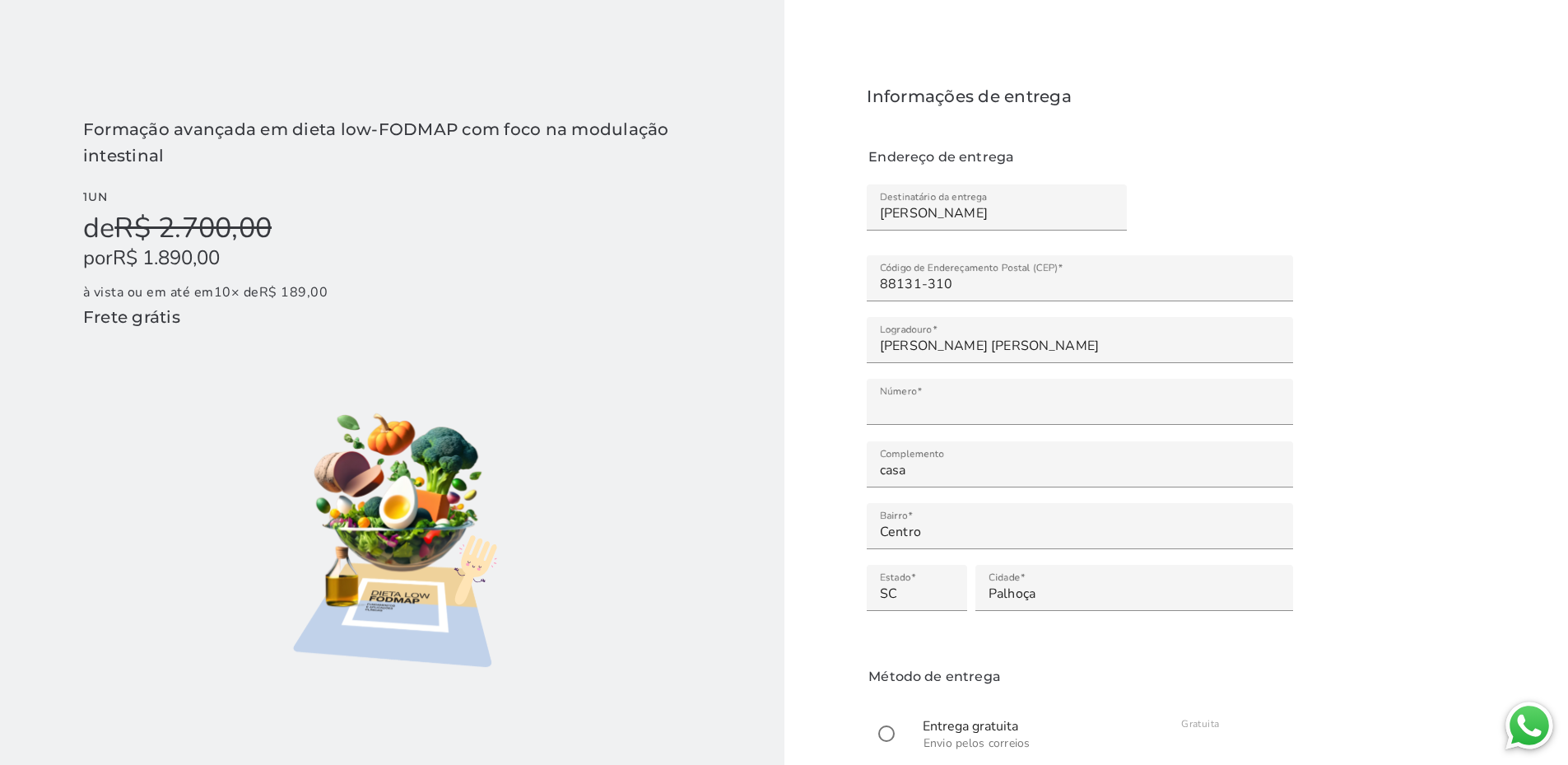
scroll to position [129, 0]
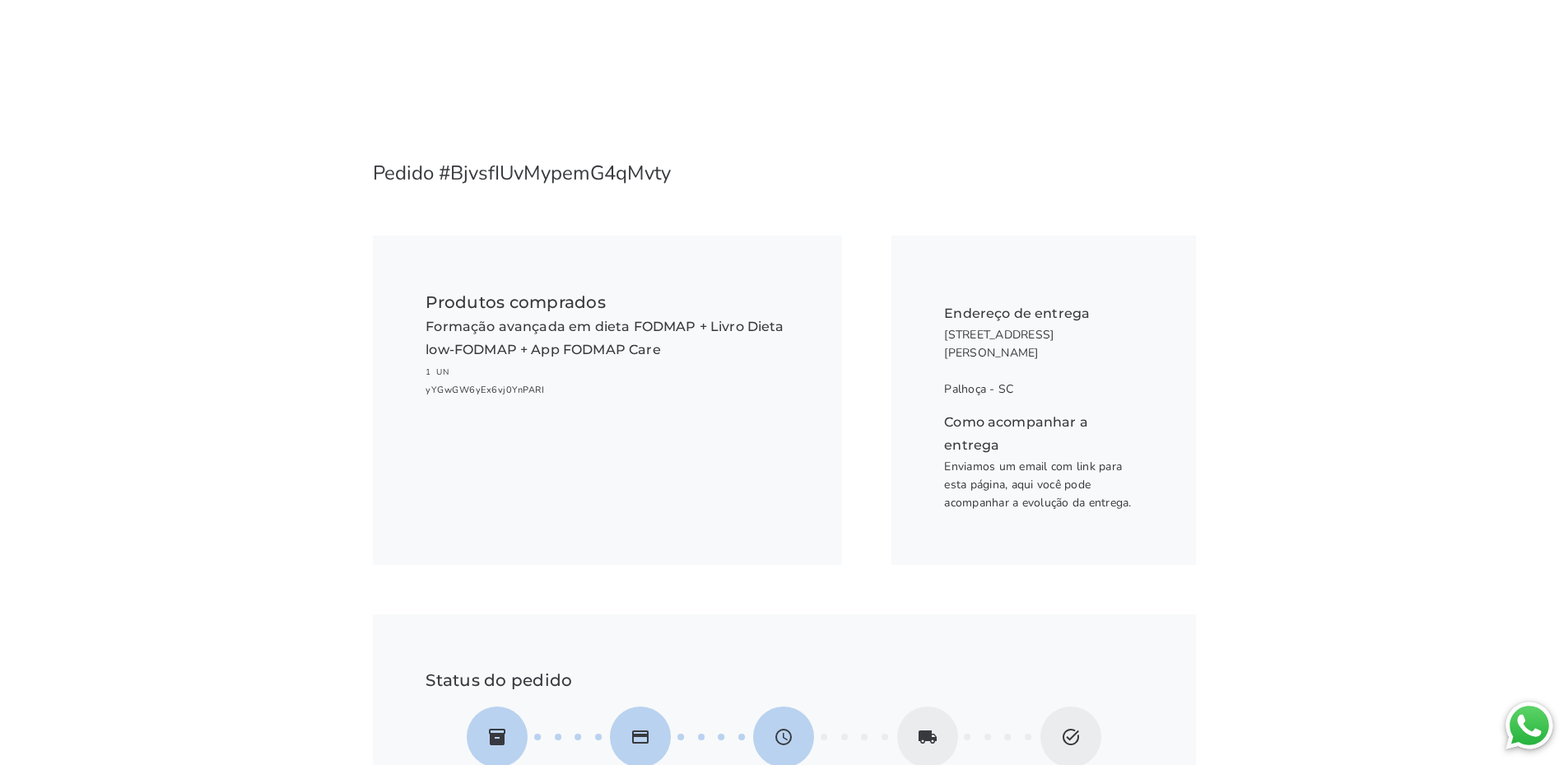
scroll to position [317, 0]
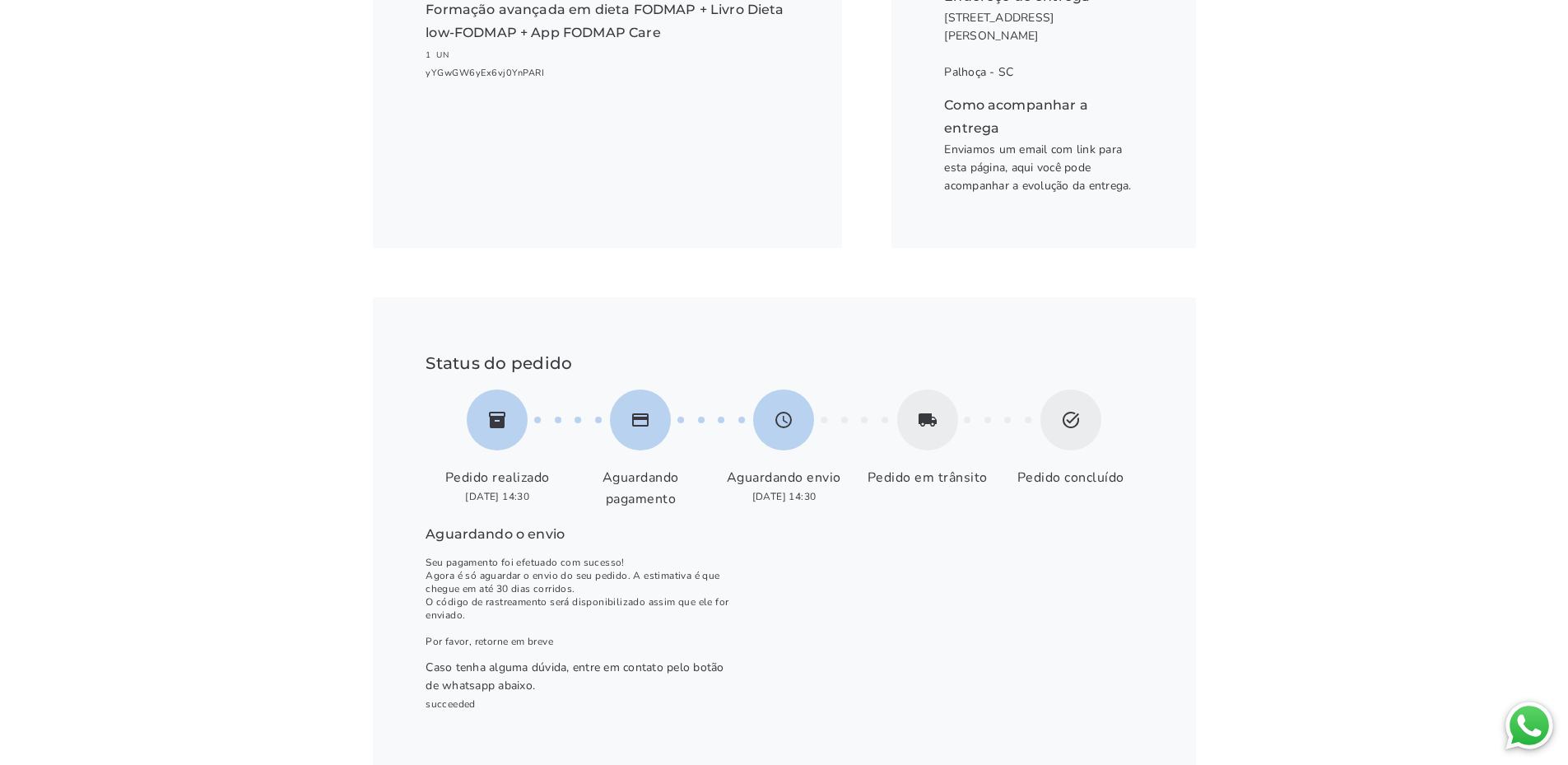
drag, startPoint x: 445, startPoint y: 576, endPoint x: 665, endPoint y: 587, distance: 220.3
click at [663, 587] on p "Seu pagamento foi efetuado com sucesso! Agora é só aguardar o envio do seu pedi…" at bounding box center [579, 602] width 308 height 92
click at [665, 587] on p "Seu pagamento foi efetuado com sucesso! Agora é só aguardar o envio do seu pedi…" at bounding box center [579, 602] width 308 height 92
